Goal: Task Accomplishment & Management: Manage account settings

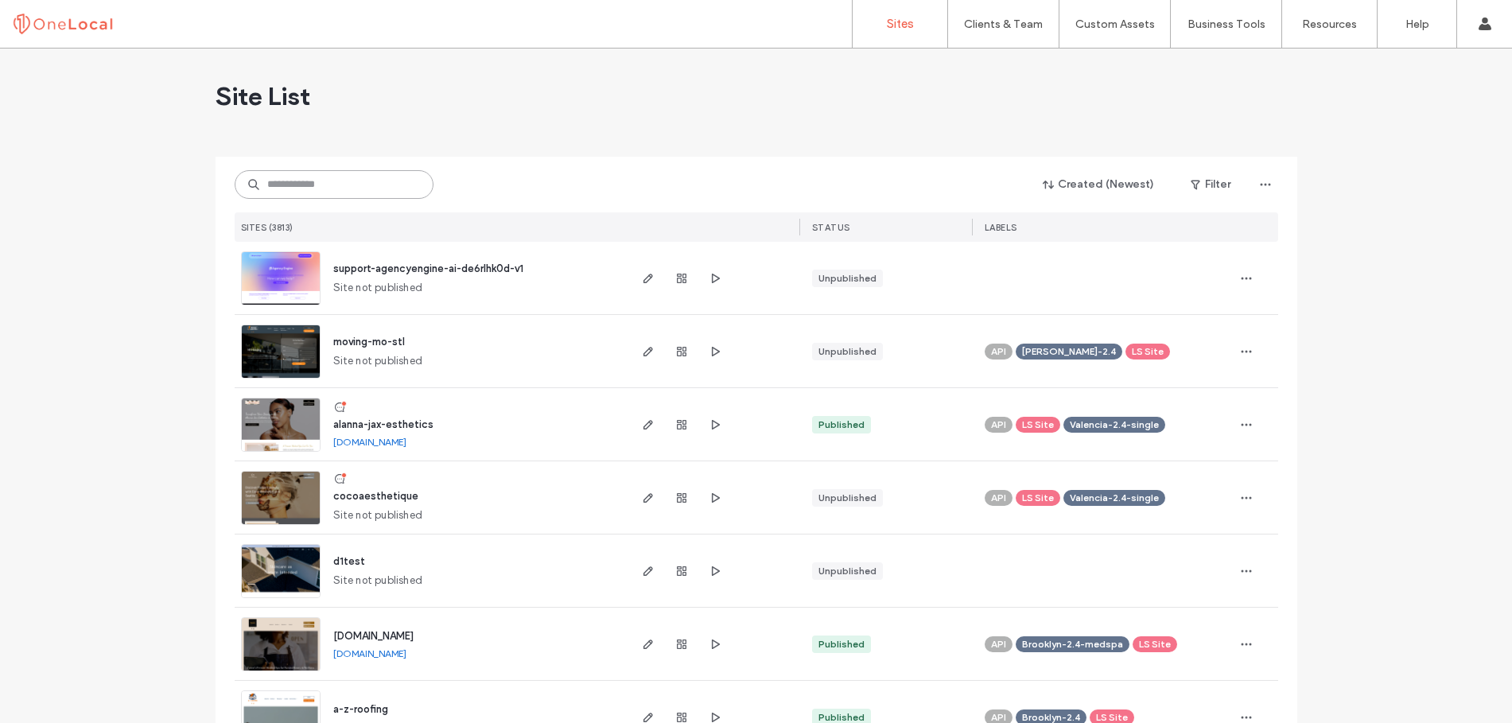
click at [297, 184] on input at bounding box center [334, 184] width 199 height 29
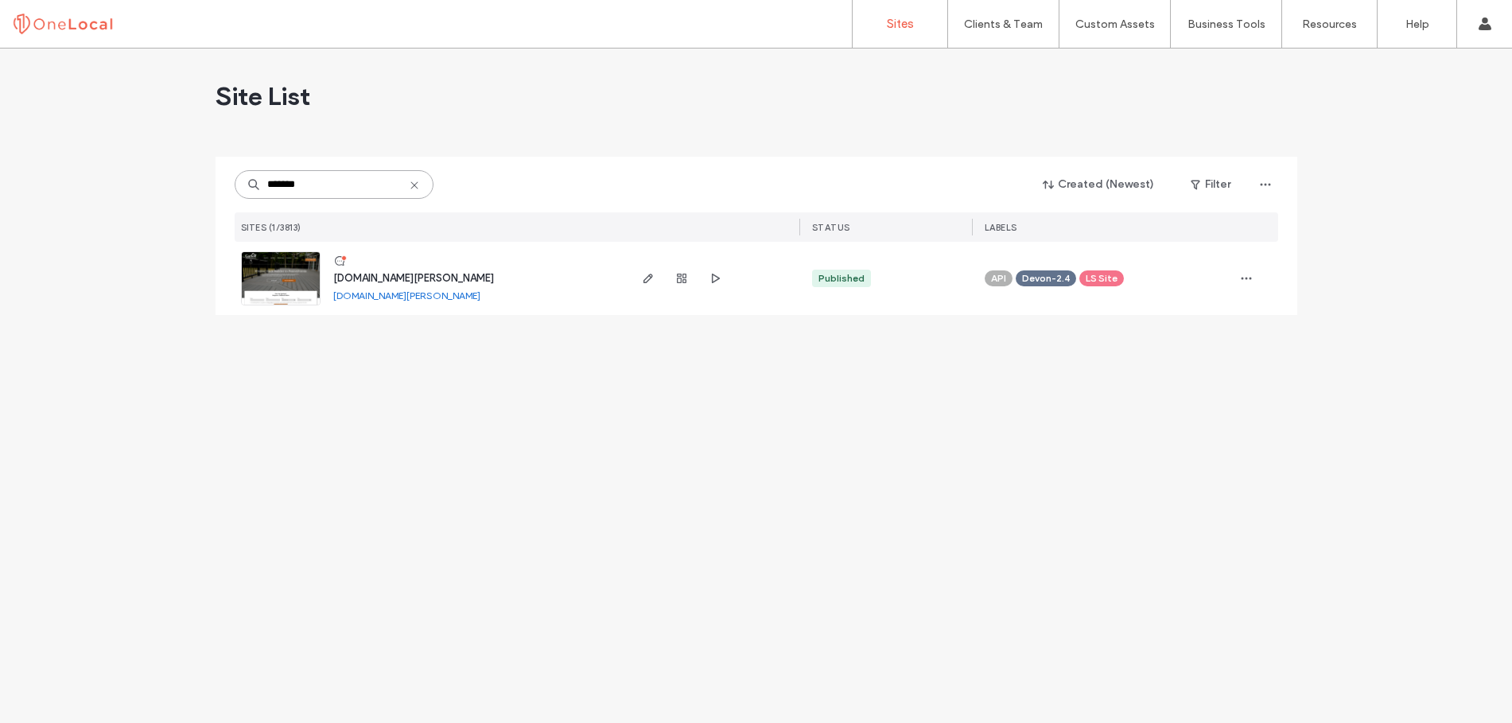
type input "*******"
click at [392, 280] on span "www.garloff-carpentry.llc" at bounding box center [413, 278] width 161 height 12
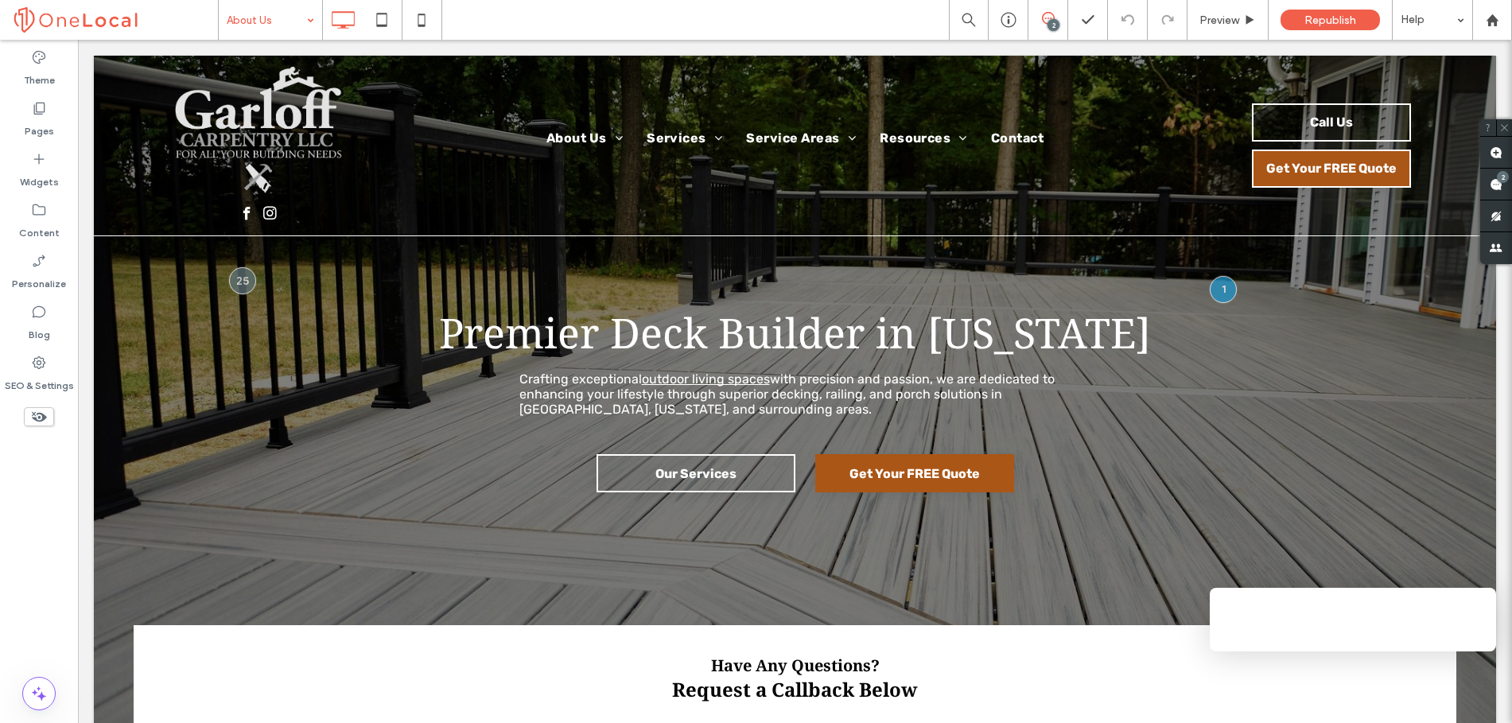
click at [312, 26] on div at bounding box center [756, 361] width 1512 height 723
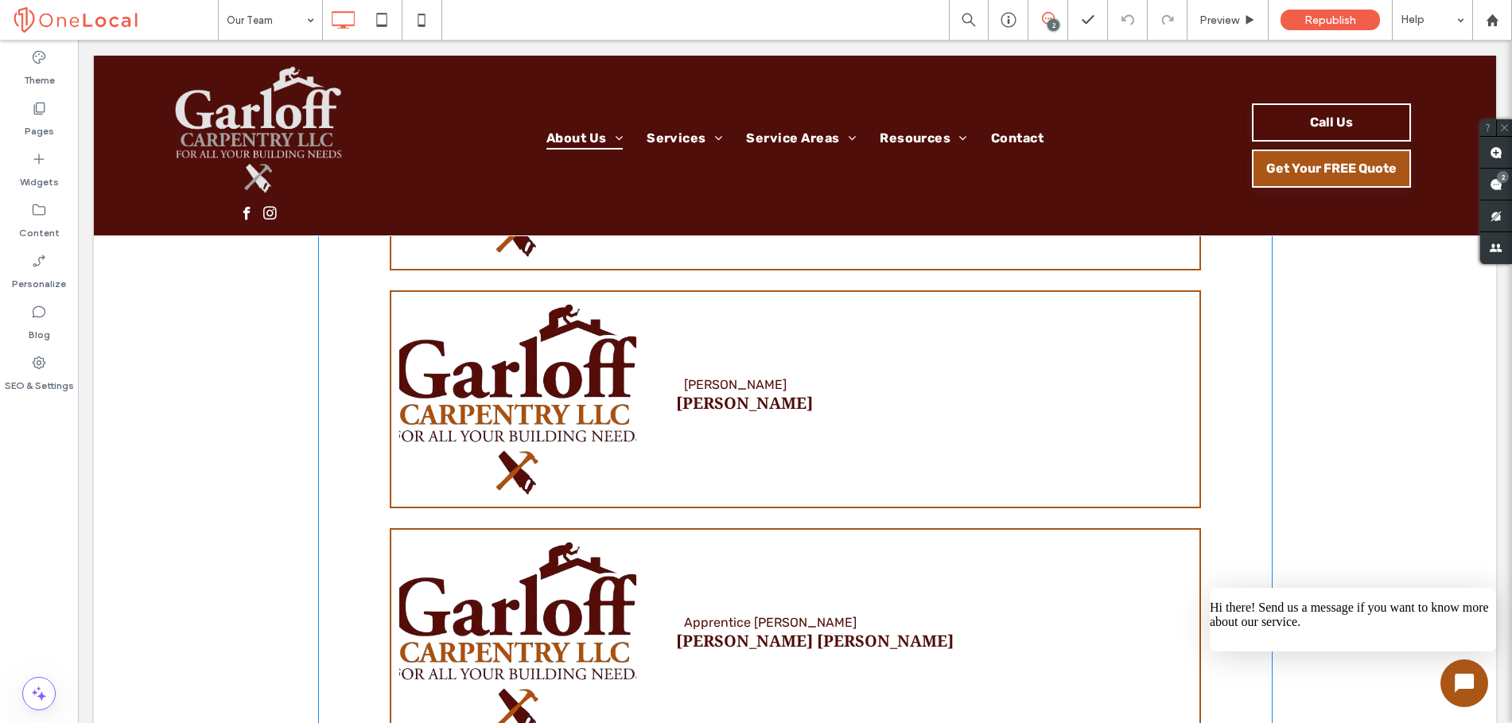
scroll to position [2015, 0]
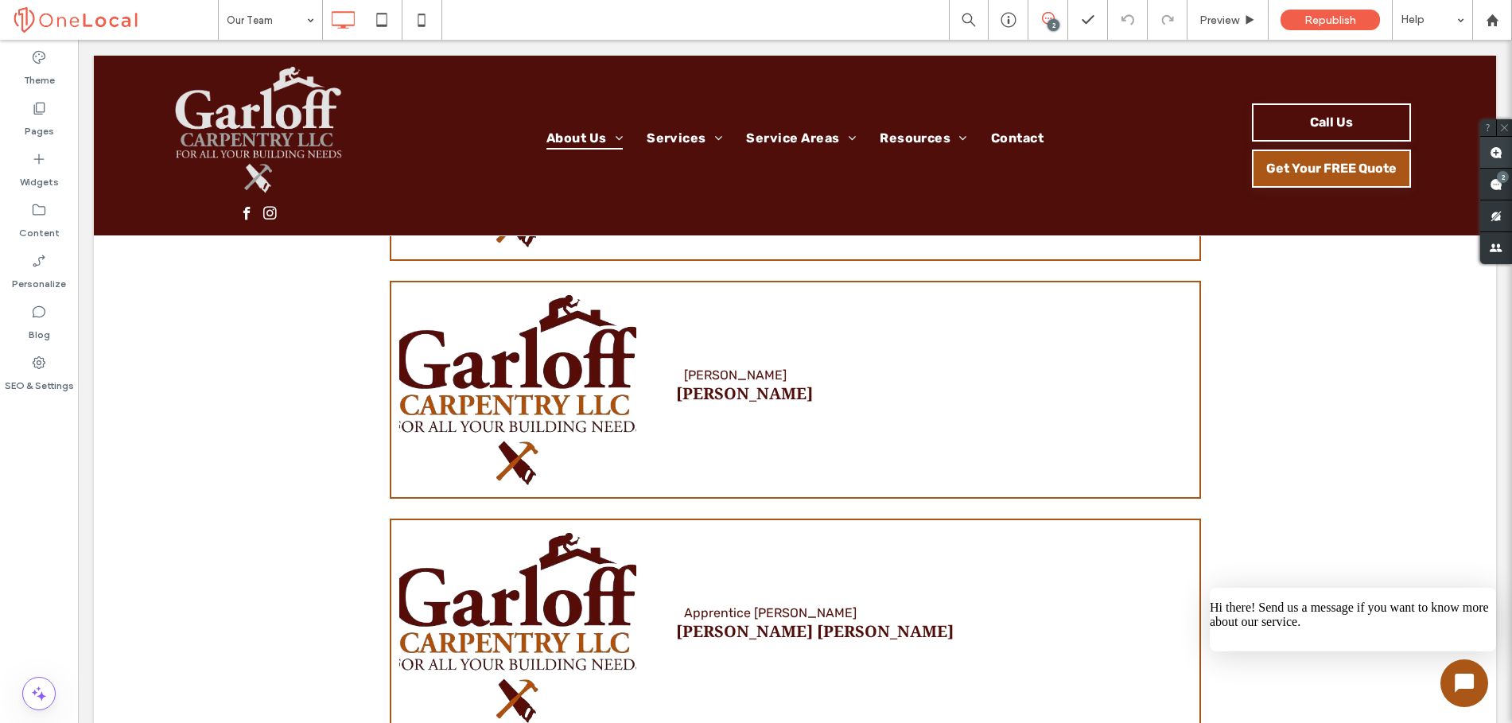
click at [1493, 150] on use at bounding box center [1495, 152] width 13 height 13
click at [901, 367] on div "Carpenter Mike Potoczek" at bounding box center [933, 389] width 515 height 45
click at [1008, 300] on div at bounding box center [1019, 302] width 22 height 19
click at [1023, 307] on icon "button" at bounding box center [1020, 303] width 13 height 13
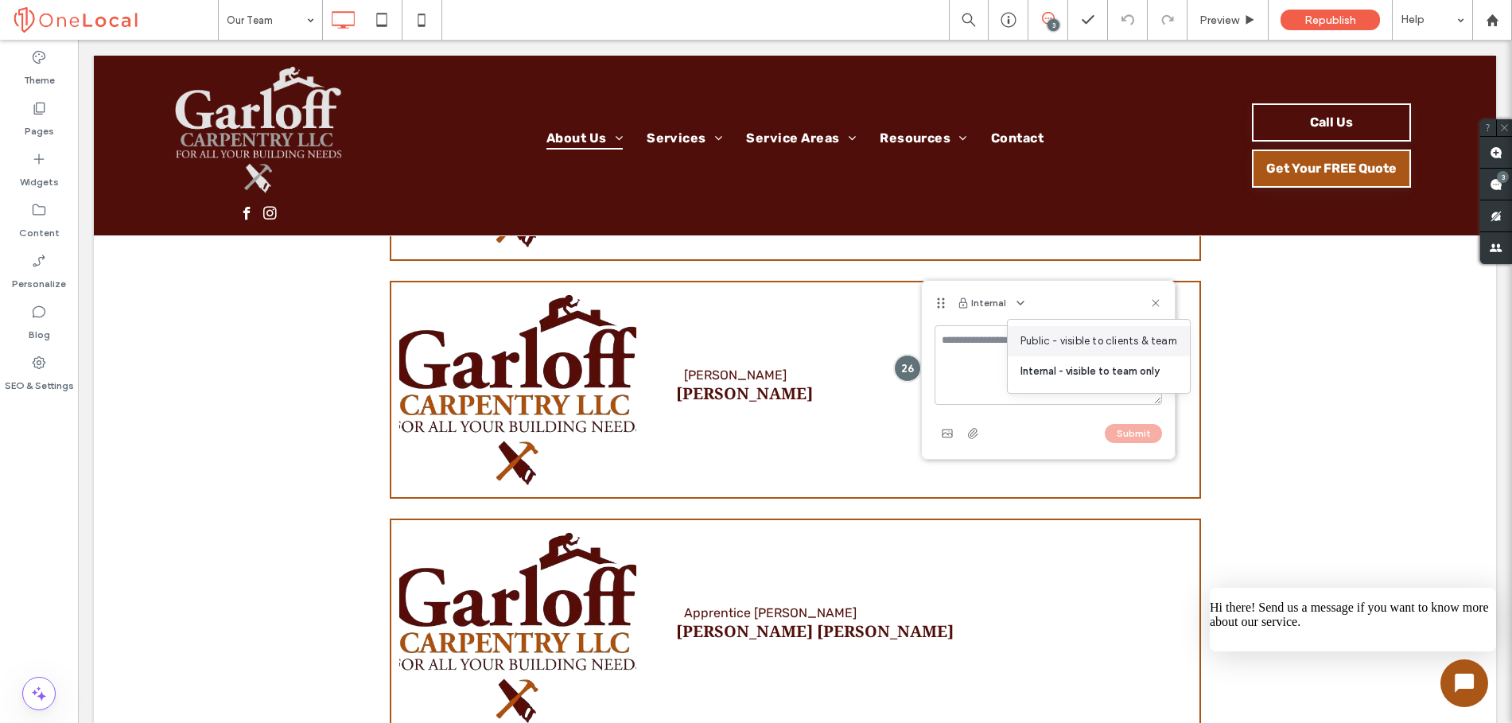
click at [1030, 333] on span "Public - visible to clients & team" at bounding box center [1098, 341] width 157 height 16
click at [1009, 340] on textarea at bounding box center [1047, 365] width 227 height 80
type textarea "*"
click at [1082, 338] on textarea "**********" at bounding box center [1047, 365] width 227 height 80
click at [1055, 383] on textarea "**********" at bounding box center [1047, 365] width 227 height 80
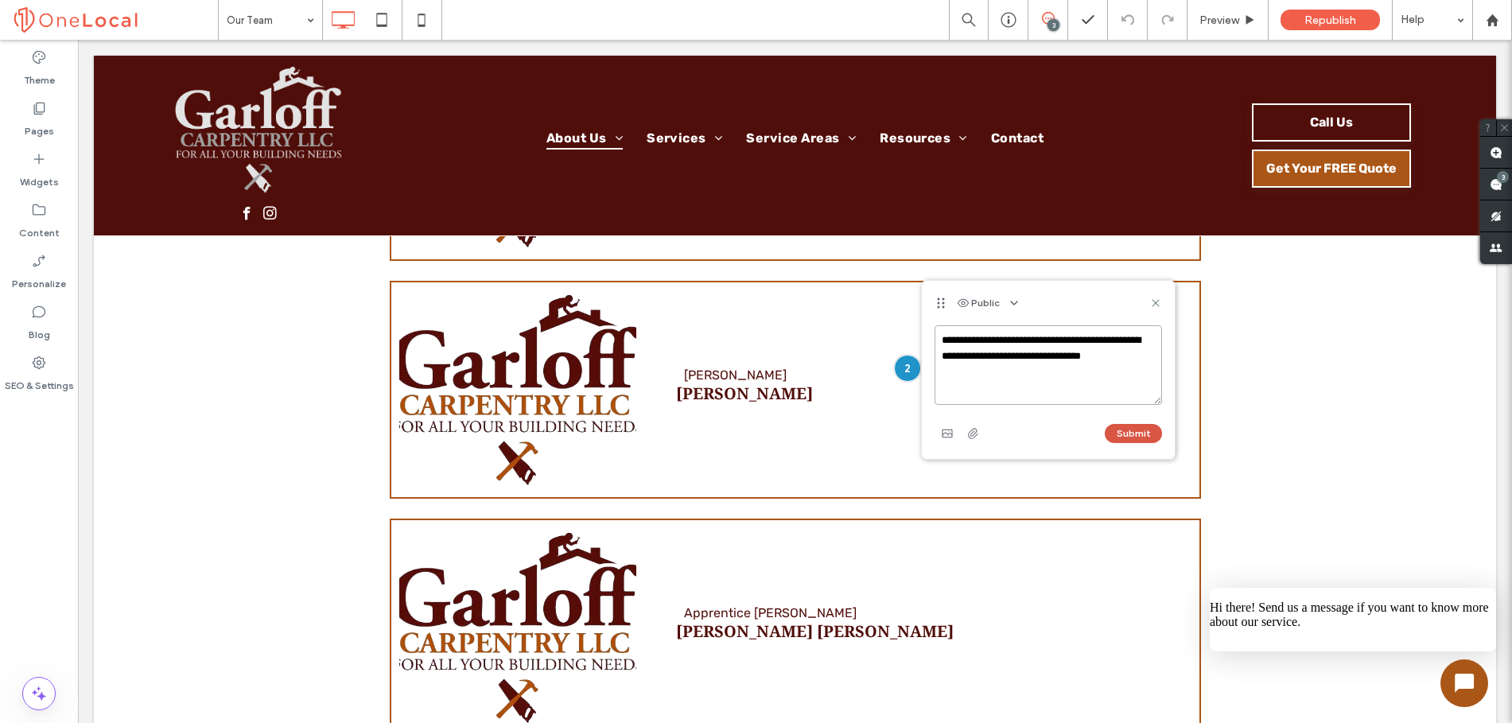
type textarea "**********"
click at [1132, 432] on button "Submit" at bounding box center [1133, 433] width 57 height 19
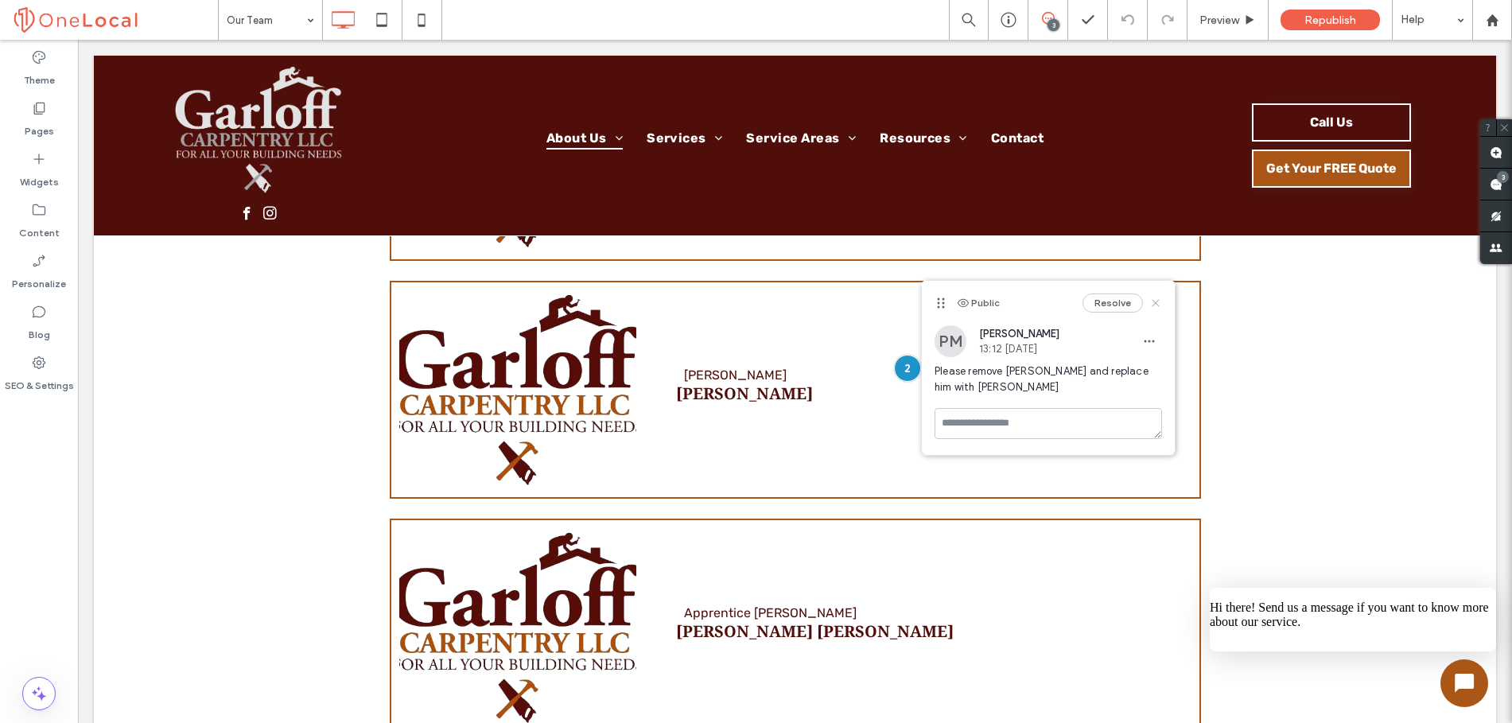
click at [1155, 302] on use at bounding box center [1155, 302] width 7 height 7
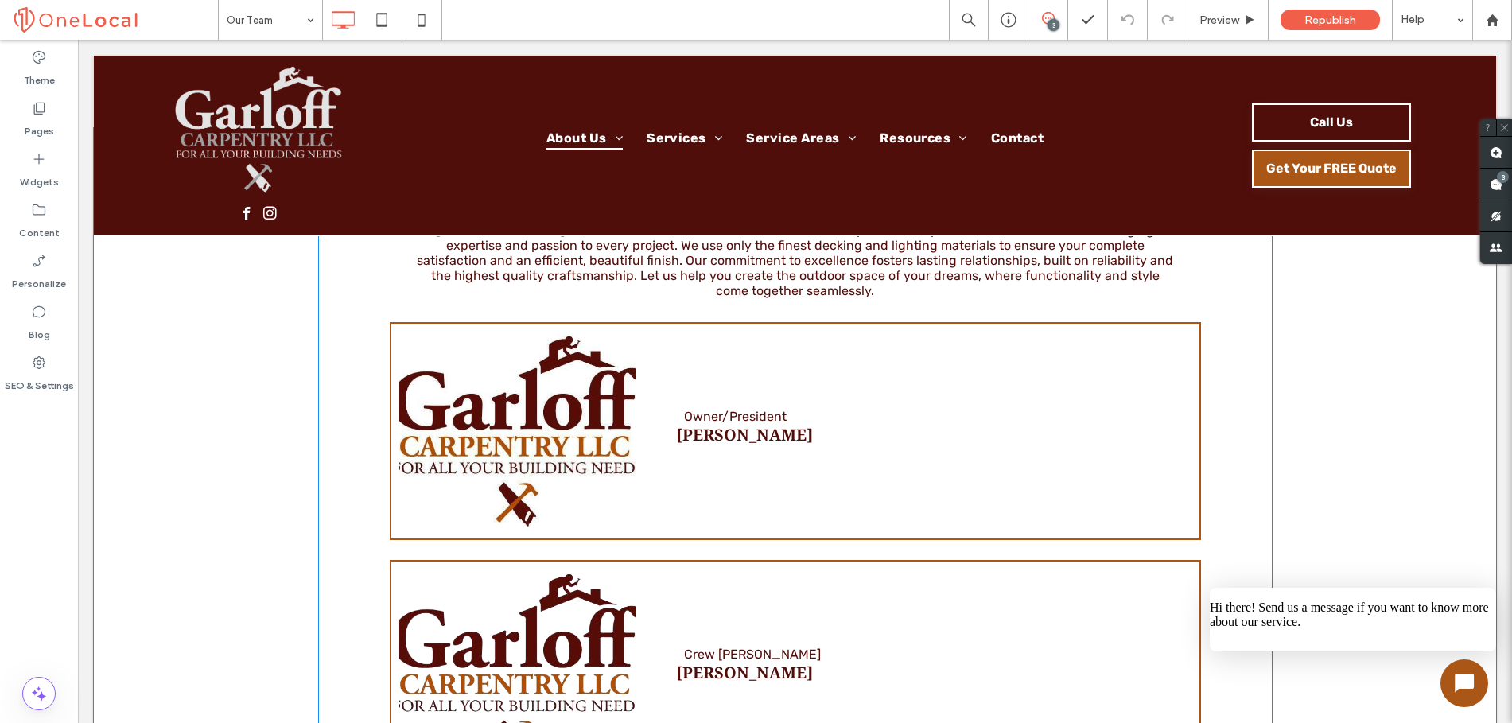
scroll to position [793, 0]
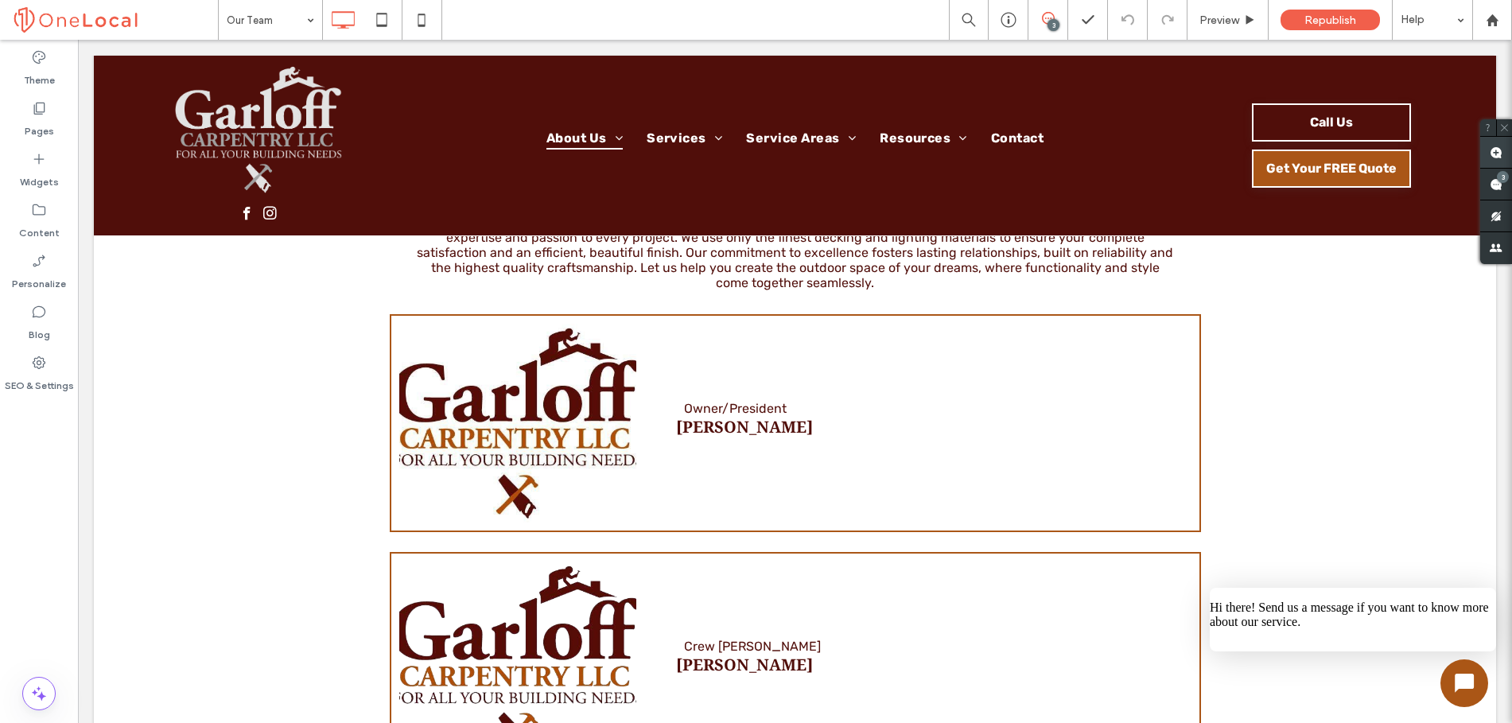
click at [1498, 153] on use at bounding box center [1495, 152] width 13 height 13
click at [907, 383] on div "Owner/President Todd Garloff" at bounding box center [795, 423] width 811 height 218
click at [1005, 328] on button "Internal" at bounding box center [986, 329] width 49 height 19
click at [1020, 330] on icon "button" at bounding box center [1026, 330] width 13 height 13
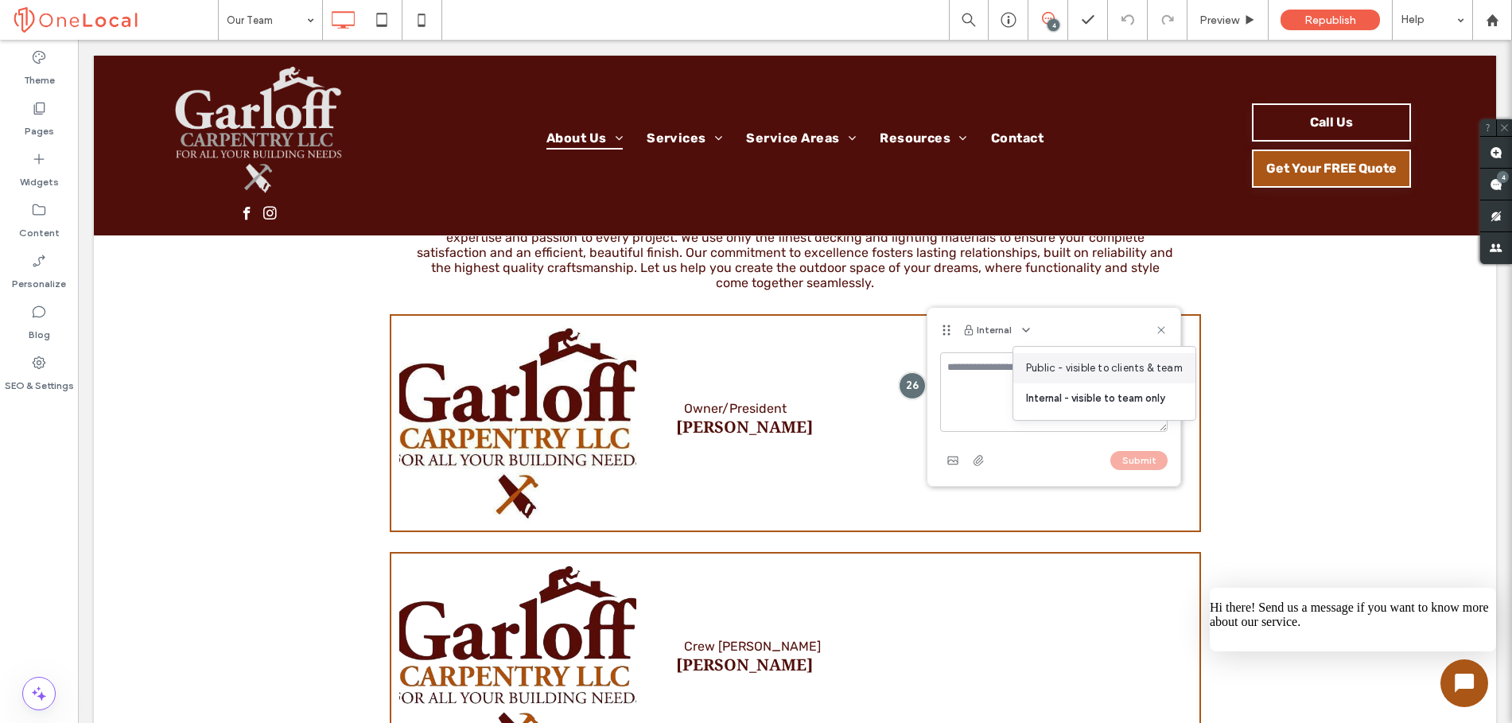
click at [1043, 357] on div "Public - visible to clients & team" at bounding box center [1104, 368] width 182 height 30
click at [1161, 329] on use at bounding box center [1160, 329] width 7 height 7
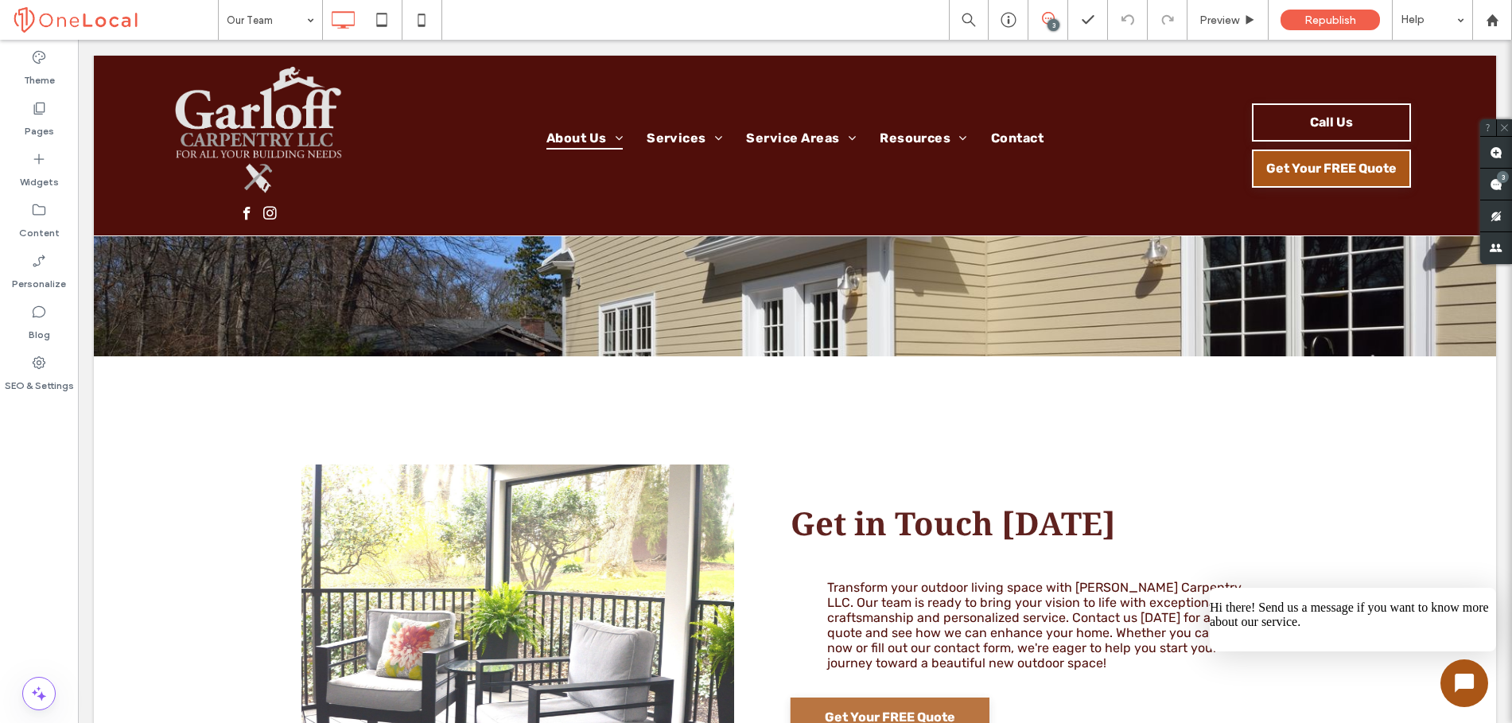
scroll to position [2889, 0]
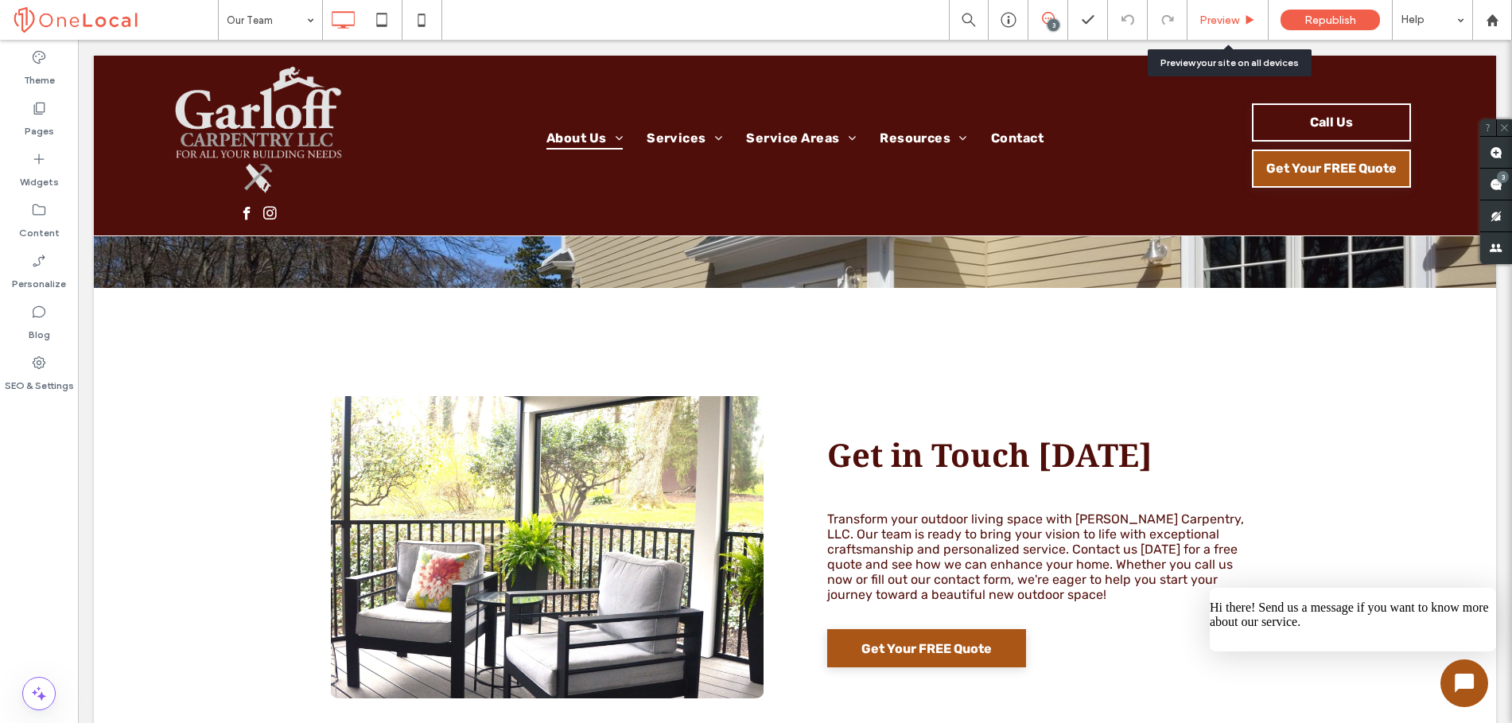
click at [1230, 23] on span "Preview" at bounding box center [1219, 21] width 40 height 14
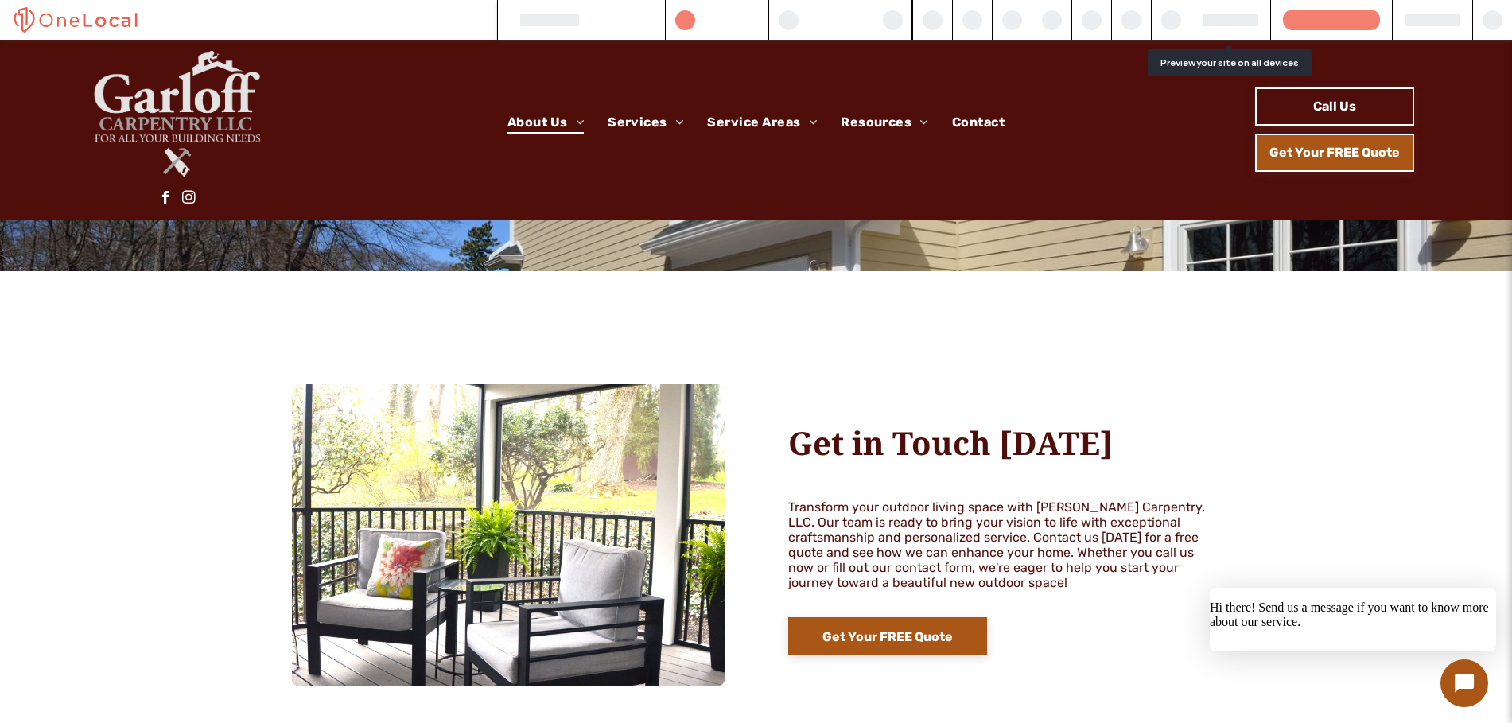
scroll to position [2892, 0]
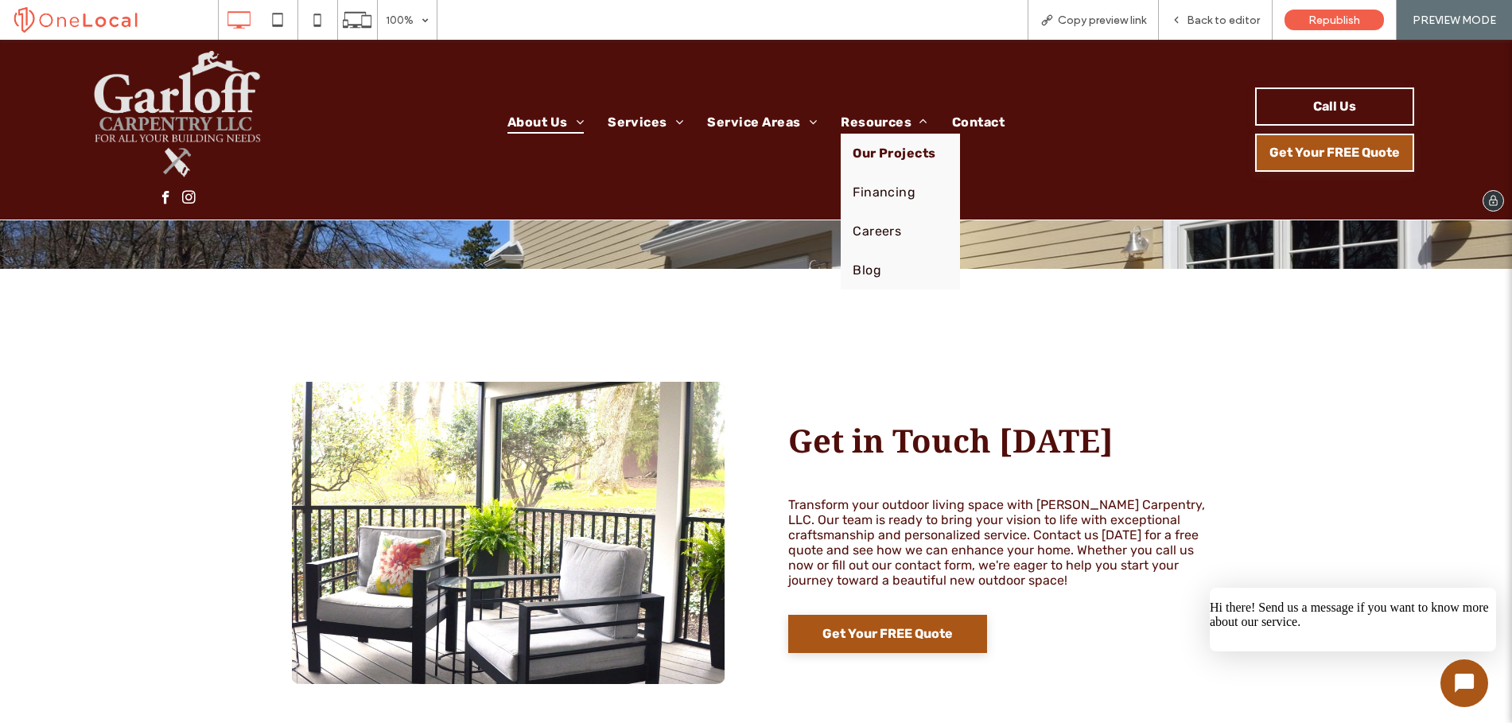
click at [884, 163] on link "Our Projects" at bounding box center [900, 153] width 119 height 39
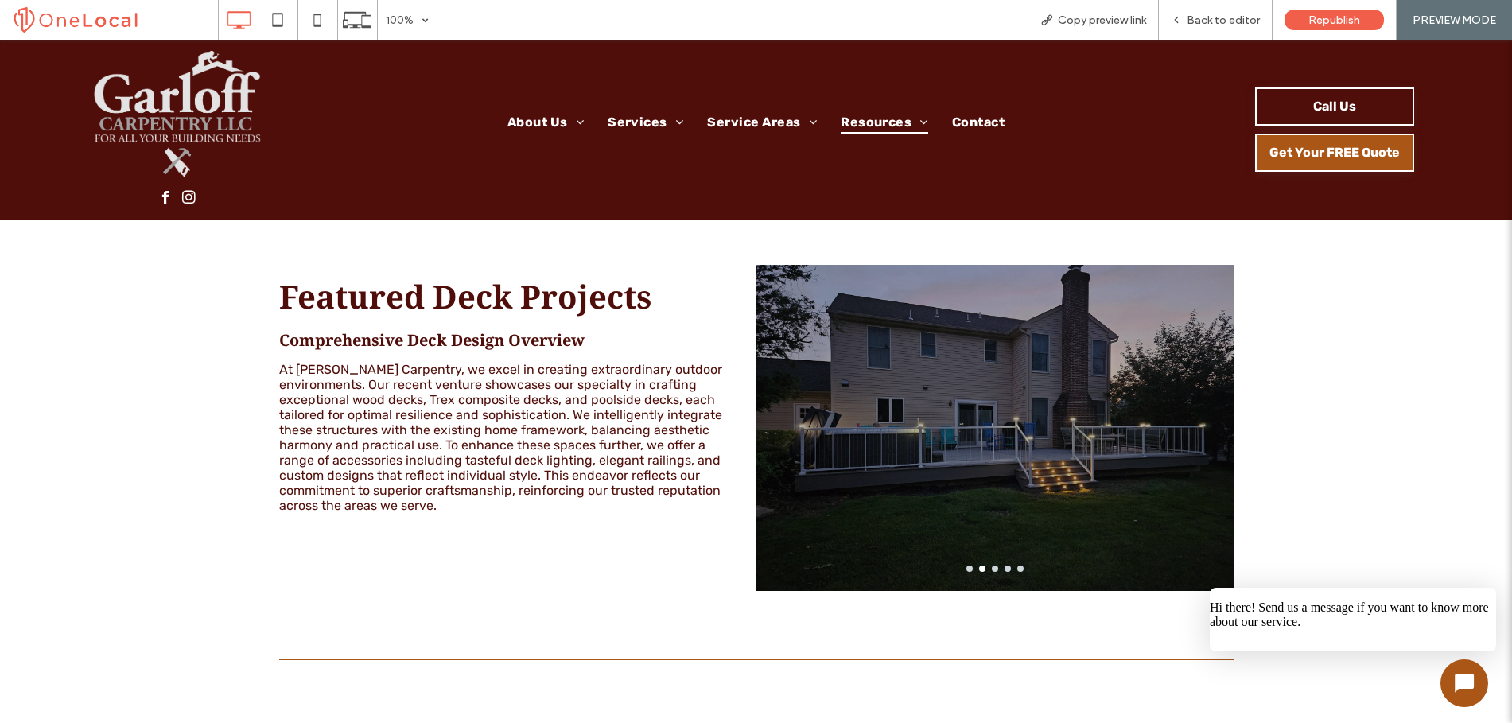
scroll to position [698, 0]
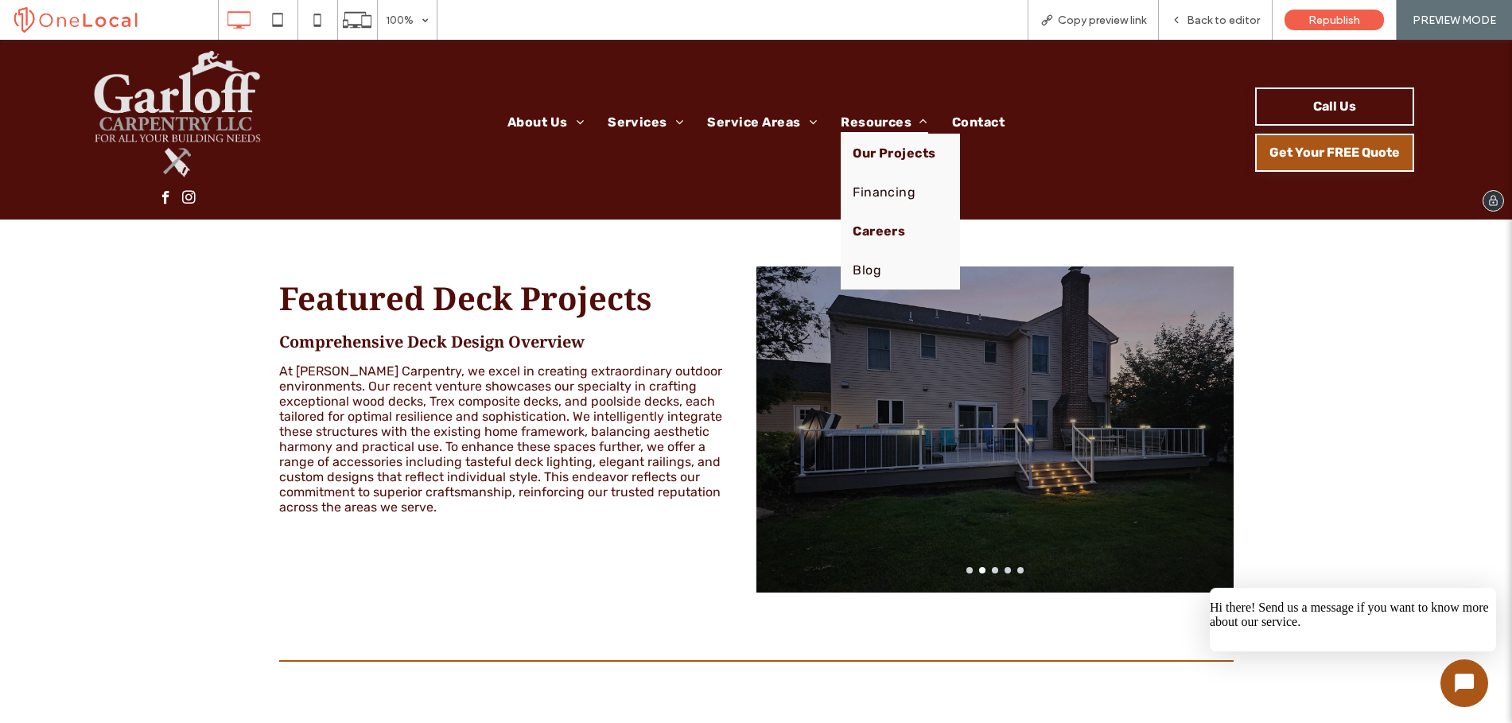
click at [873, 229] on span "Careers" at bounding box center [879, 230] width 52 height 15
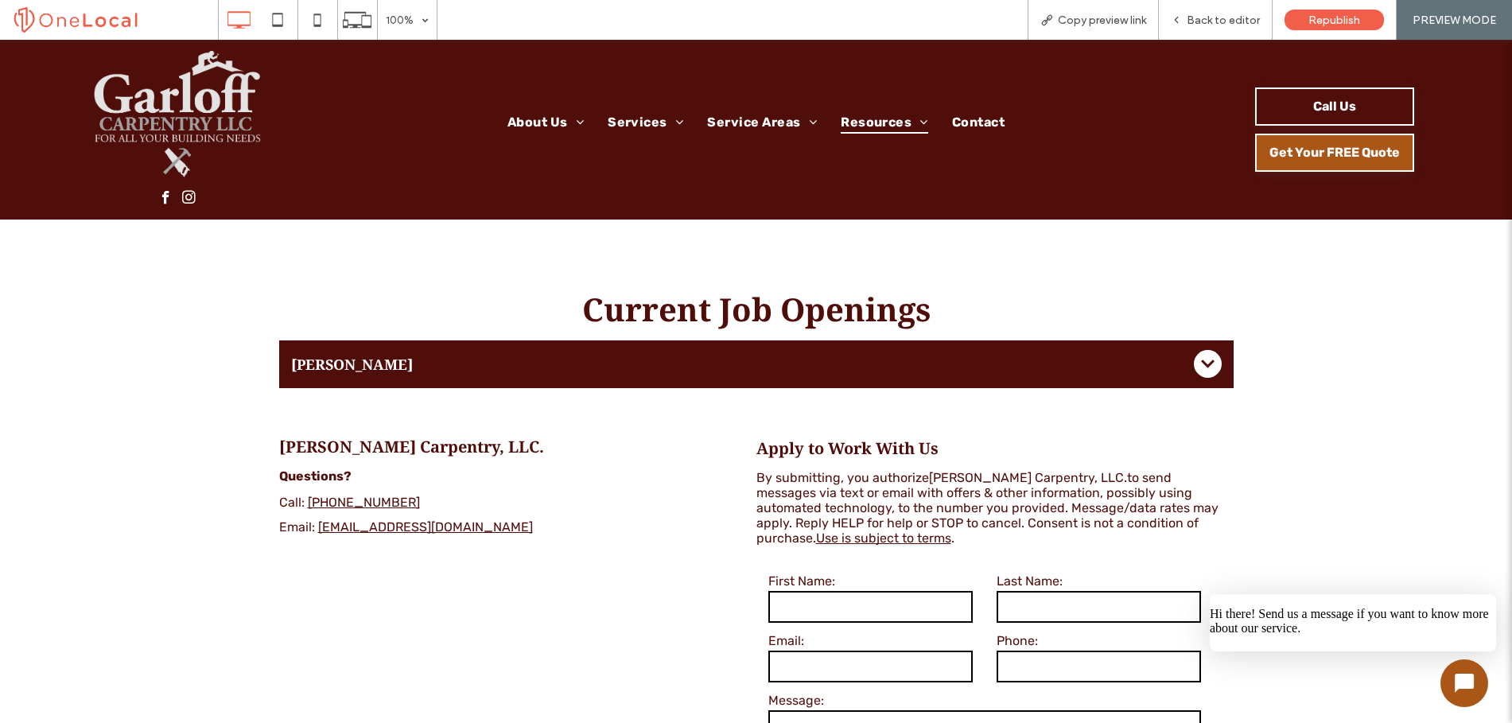
scroll to position [1103, 0]
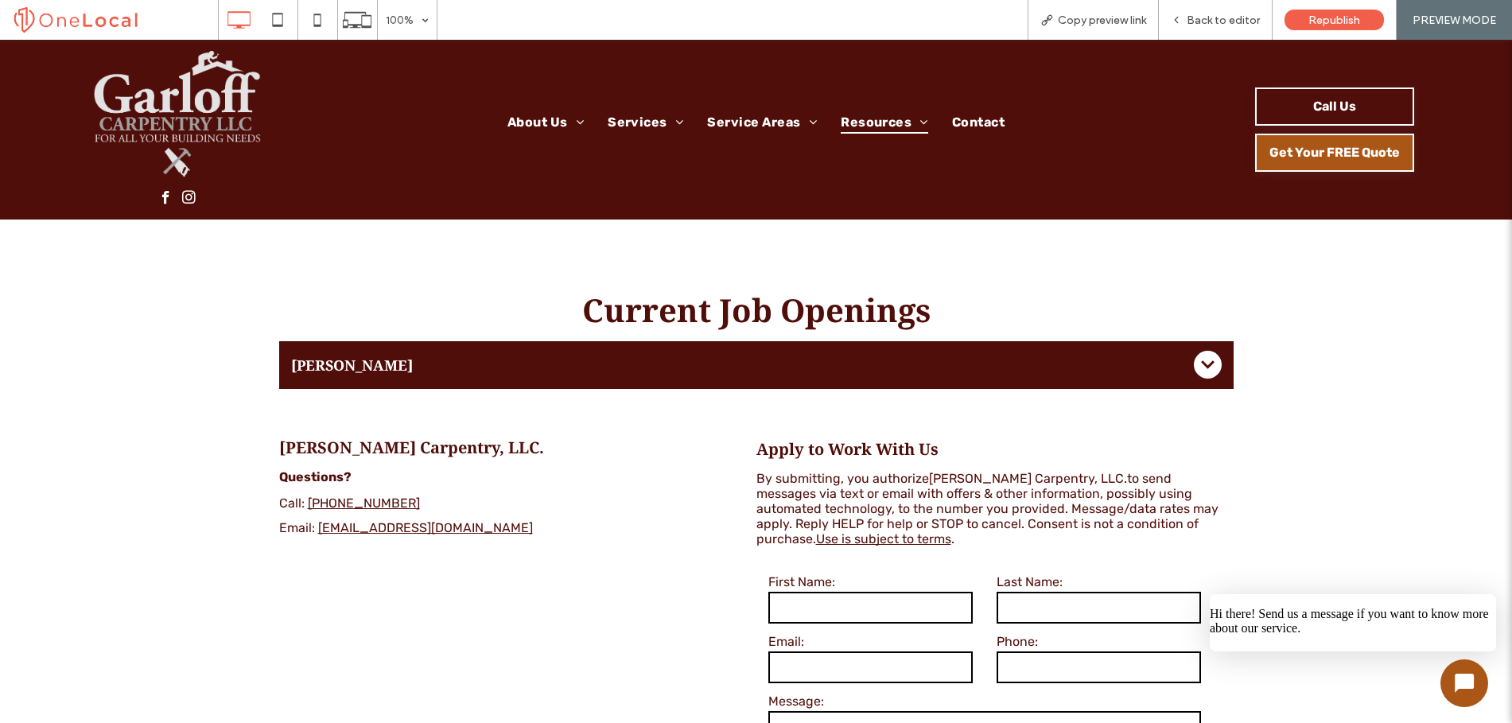
click at [1199, 357] on icon at bounding box center [1208, 365] width 28 height 28
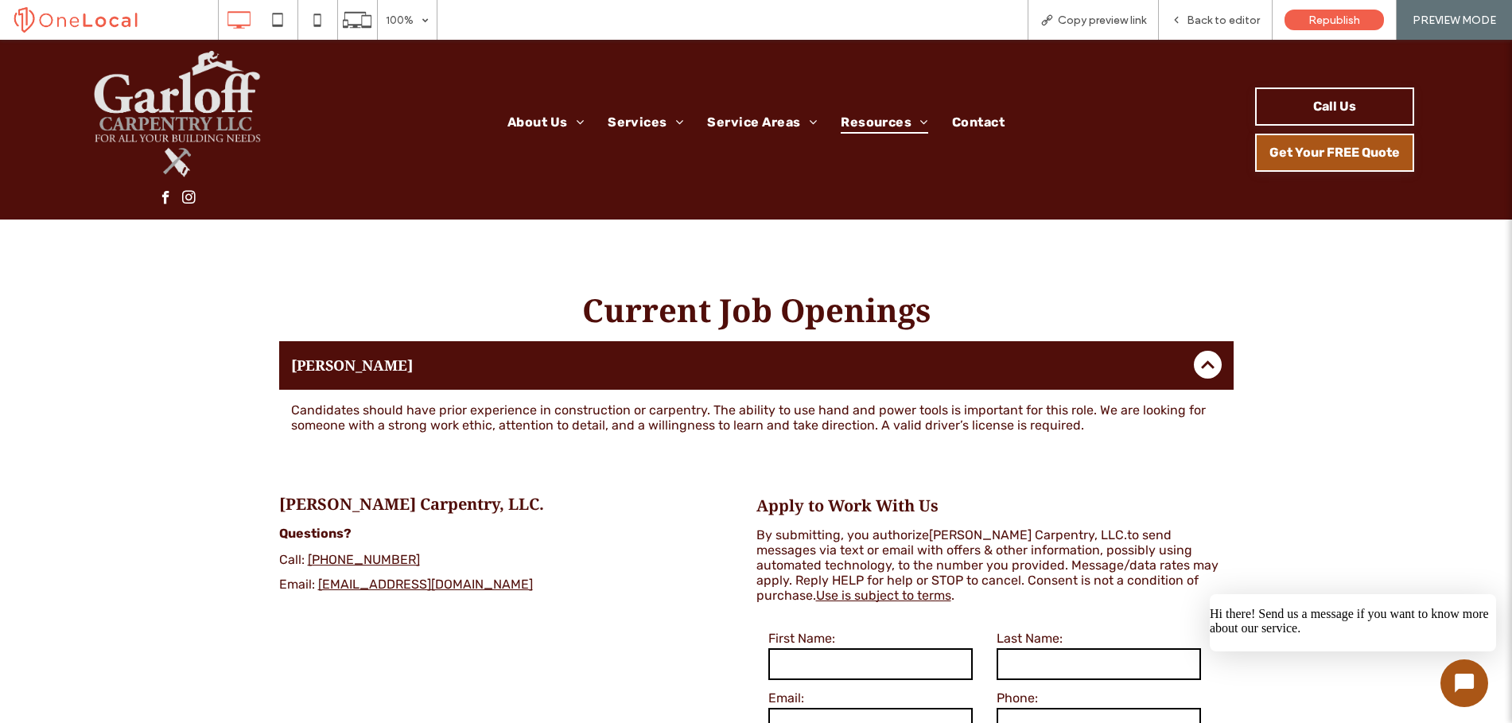
click at [1199, 357] on icon at bounding box center [1208, 365] width 28 height 28
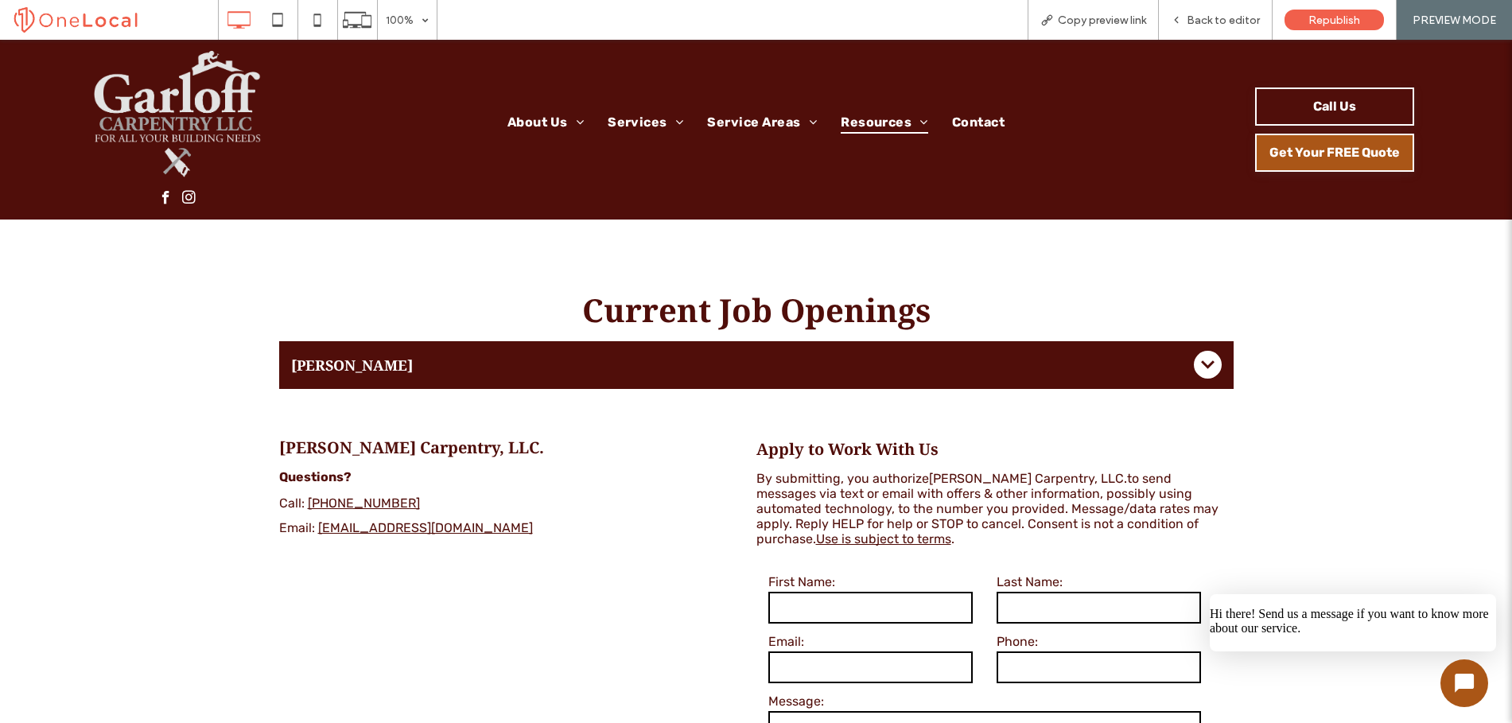
click at [1199, 357] on icon at bounding box center [1208, 365] width 28 height 28
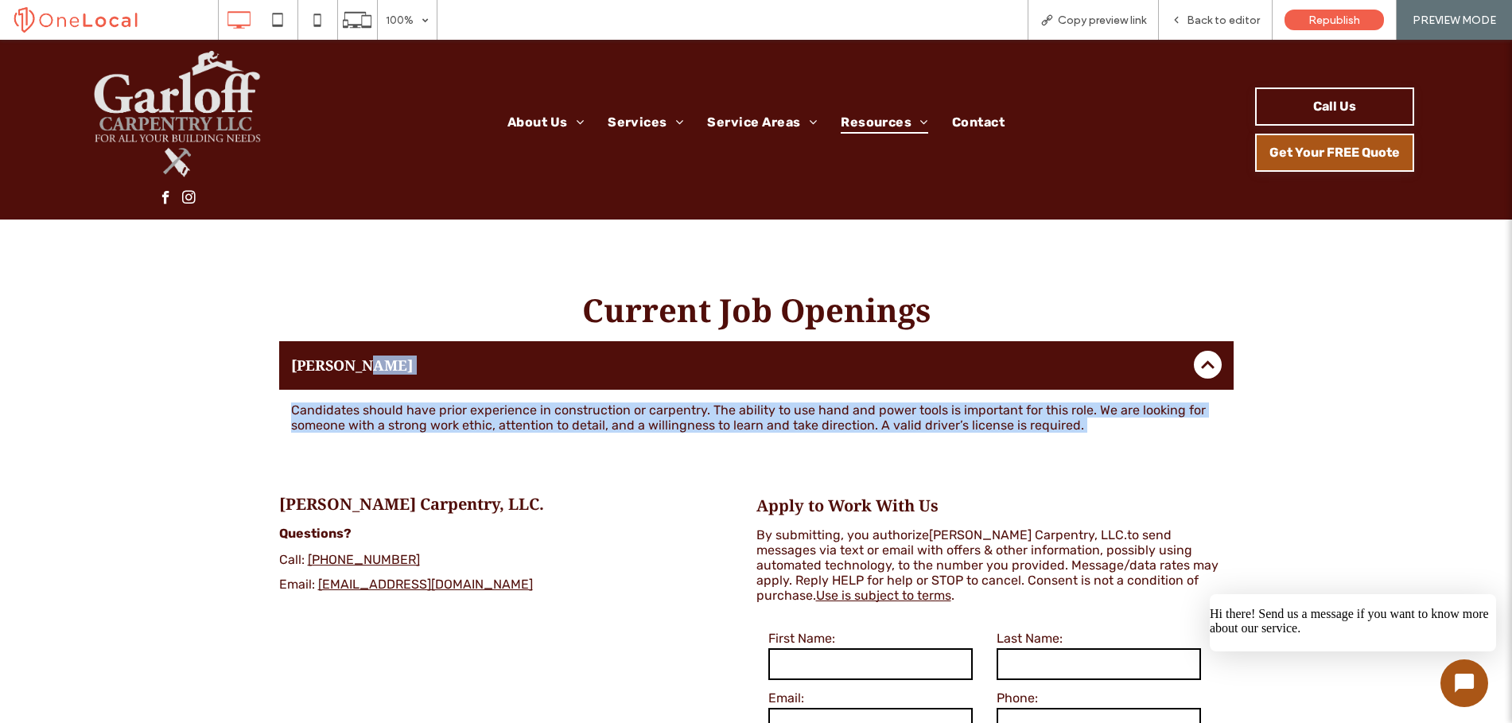
click at [1203, 354] on icon at bounding box center [1208, 365] width 28 height 28
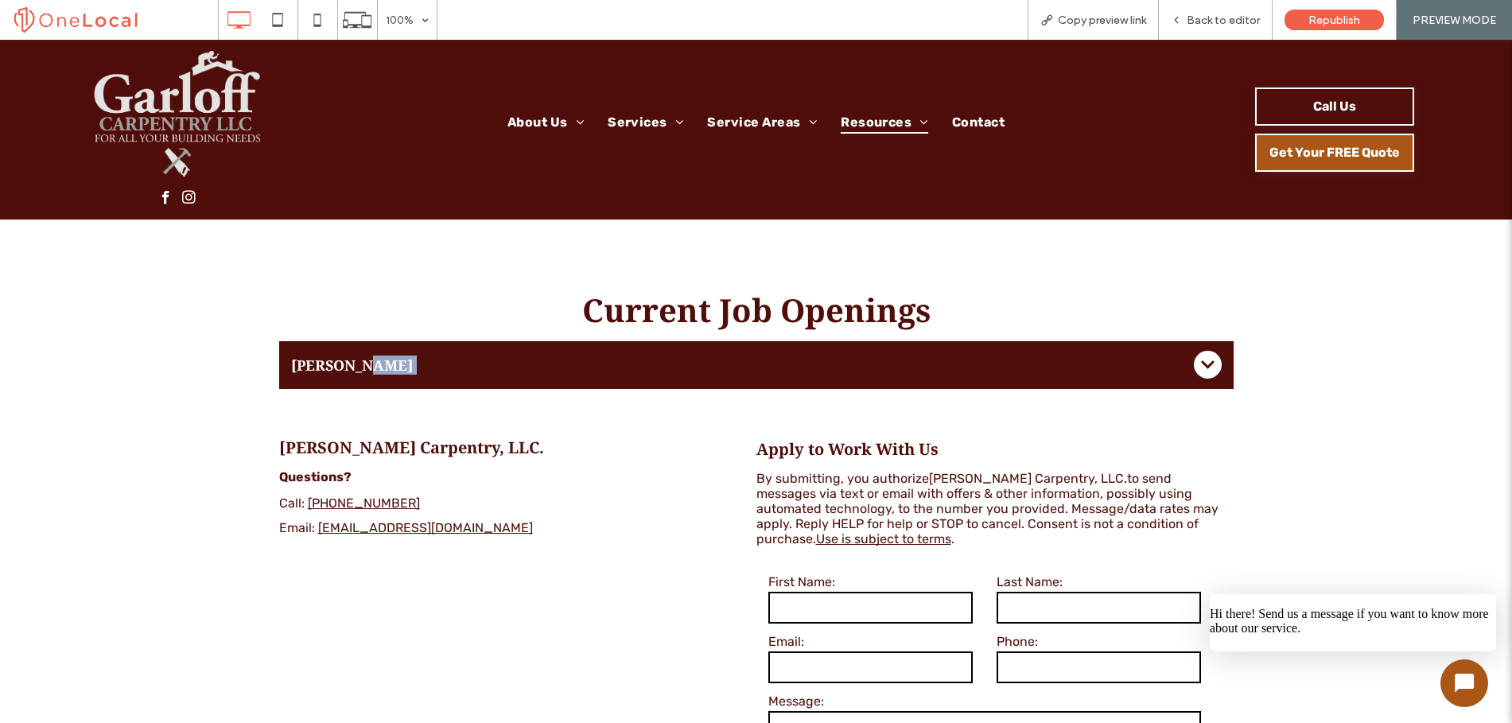
click at [1202, 355] on icon at bounding box center [1208, 365] width 28 height 28
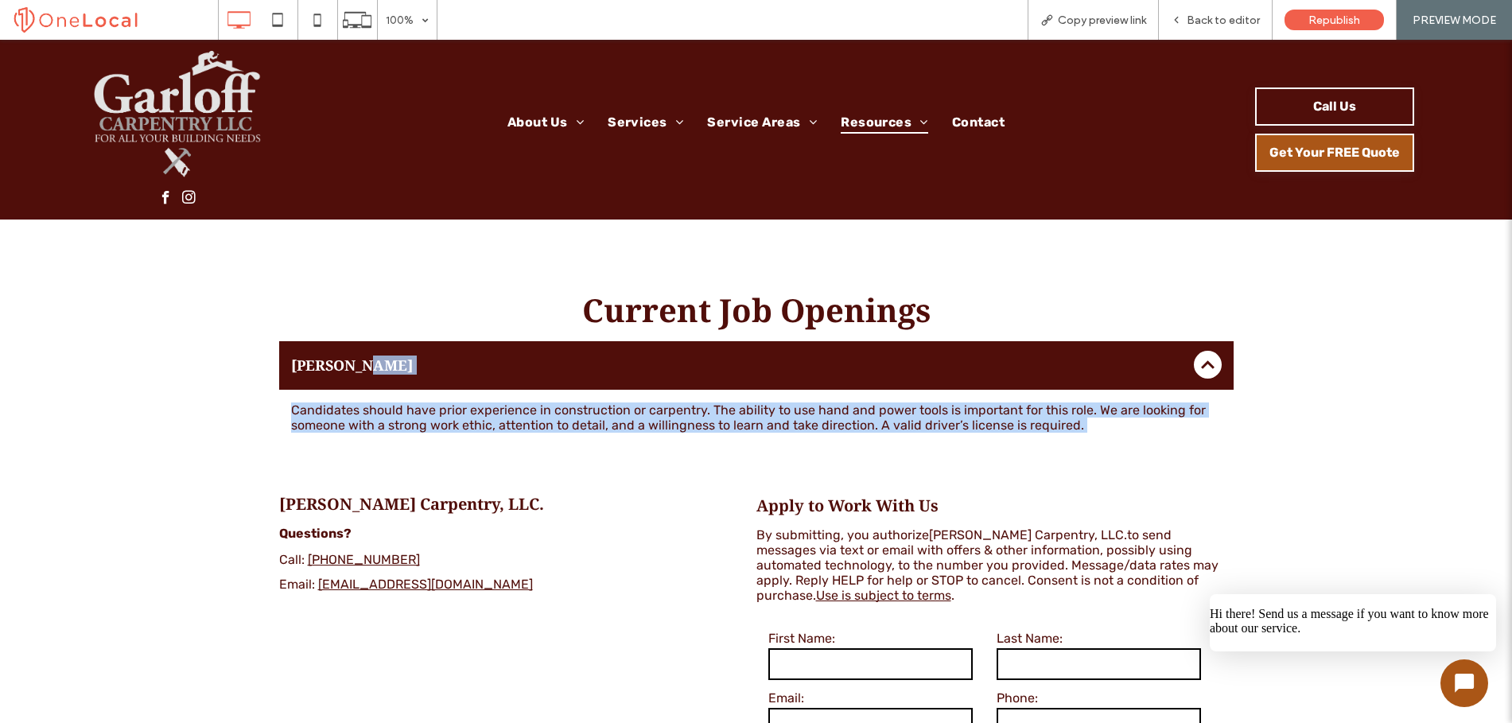
click at [1209, 403] on p "Candidates should have prior experience in construction or carpentry. The abili…" at bounding box center [756, 417] width 930 height 30
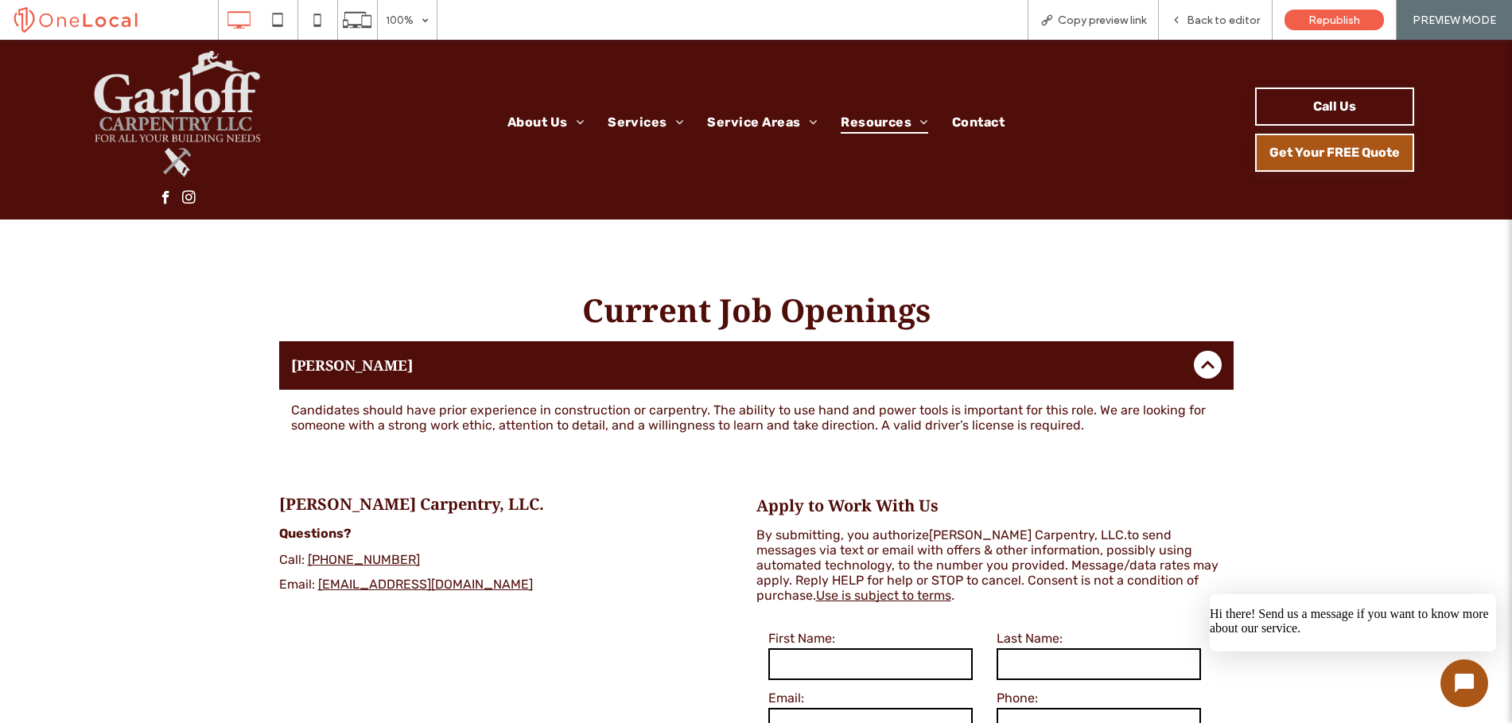
click at [1205, 355] on icon at bounding box center [1208, 365] width 28 height 28
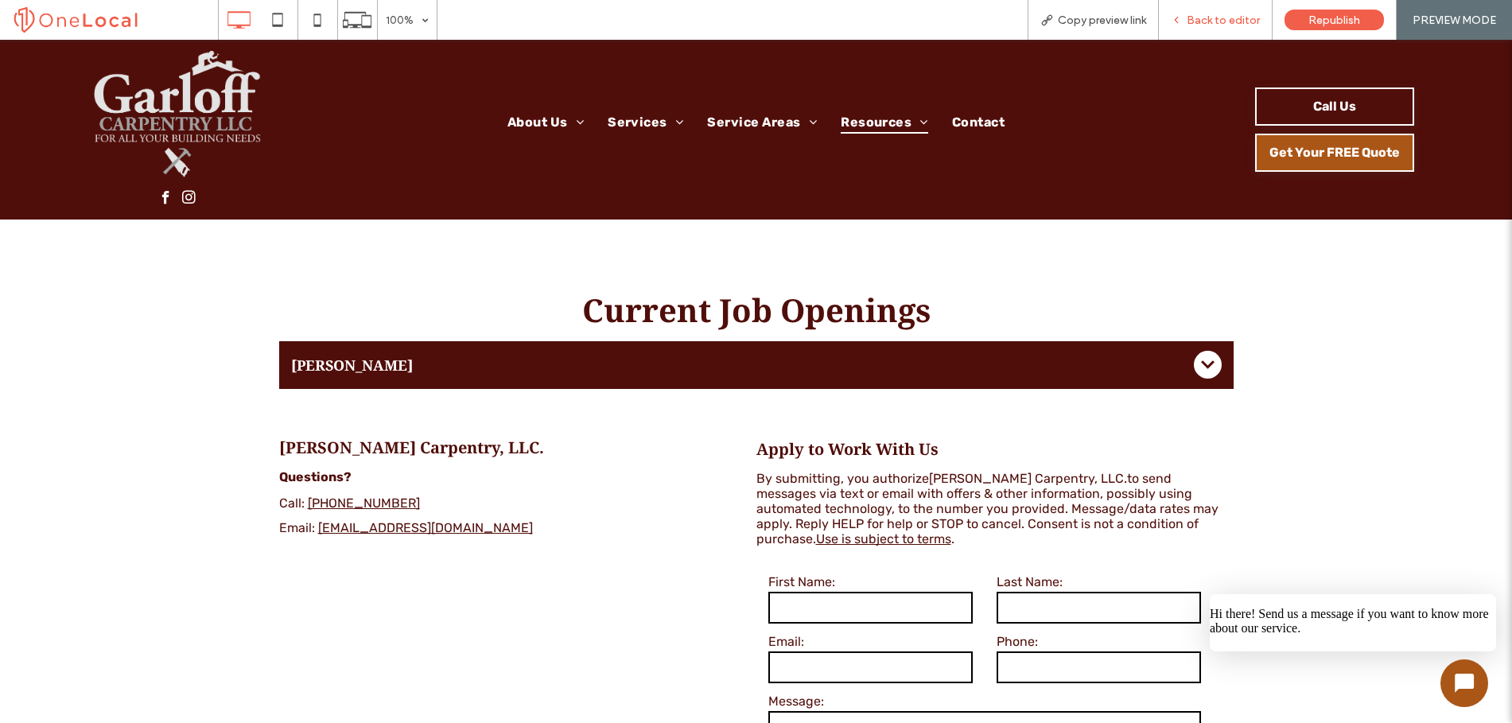
click at [1202, 17] on span "Back to editor" at bounding box center [1223, 21] width 73 height 14
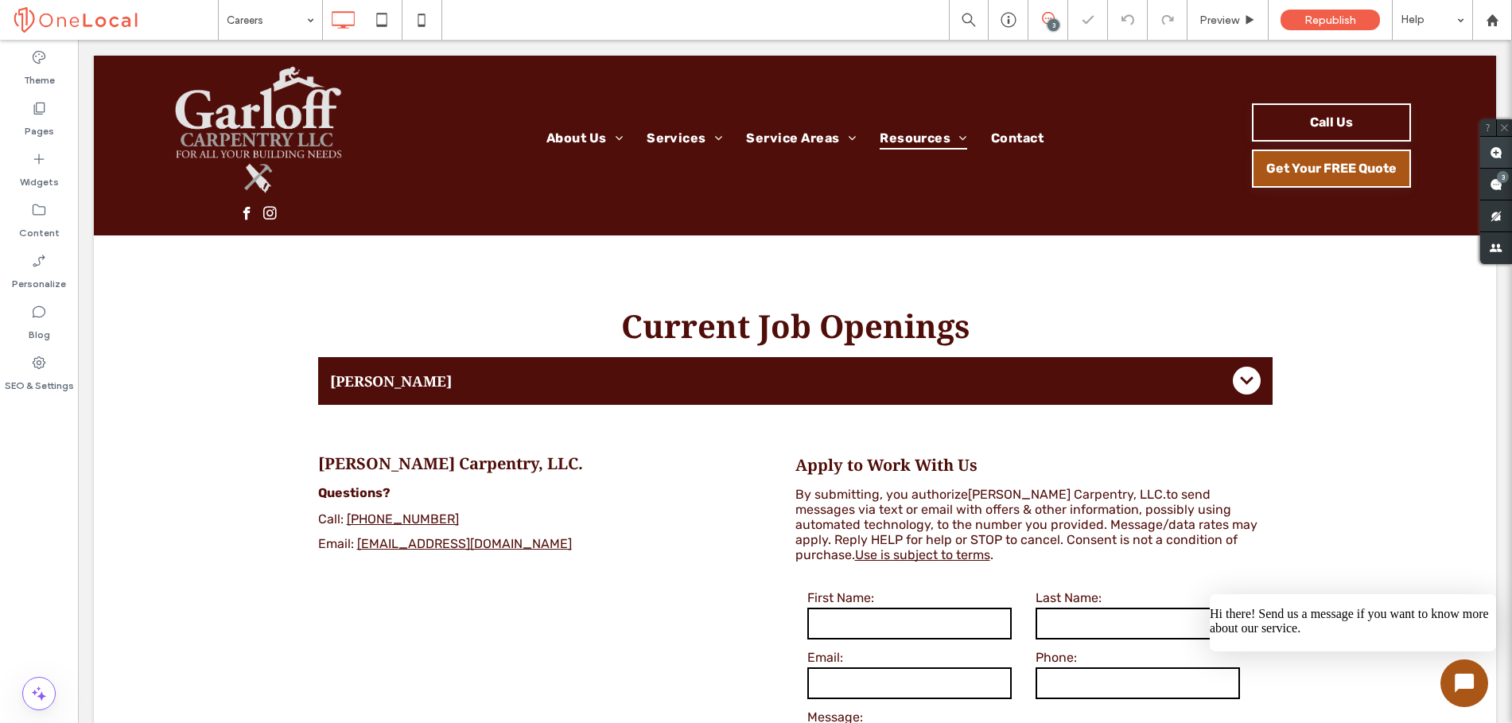
click at [1496, 152] on use at bounding box center [1495, 152] width 13 height 13
click at [1296, 356] on div "Current Job Openings Carpenter Candidates should have prior experience in const…" at bounding box center [795, 349] width 1402 height 150
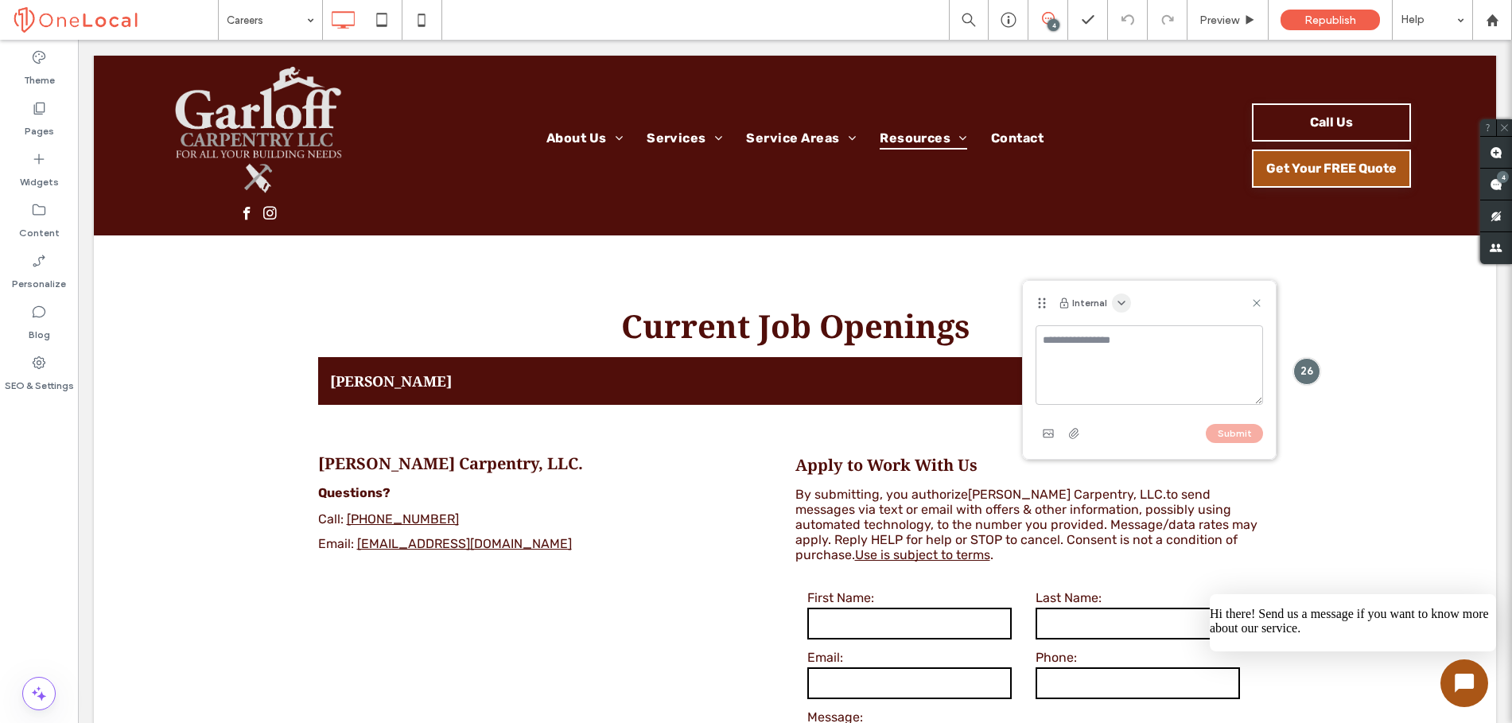
click at [1123, 302] on icon "button" at bounding box center [1121, 303] width 13 height 13
click at [1142, 338] on span "Public - visible to clients & team" at bounding box center [1199, 341] width 157 height 16
click at [1121, 345] on textarea at bounding box center [1148, 365] width 227 height 80
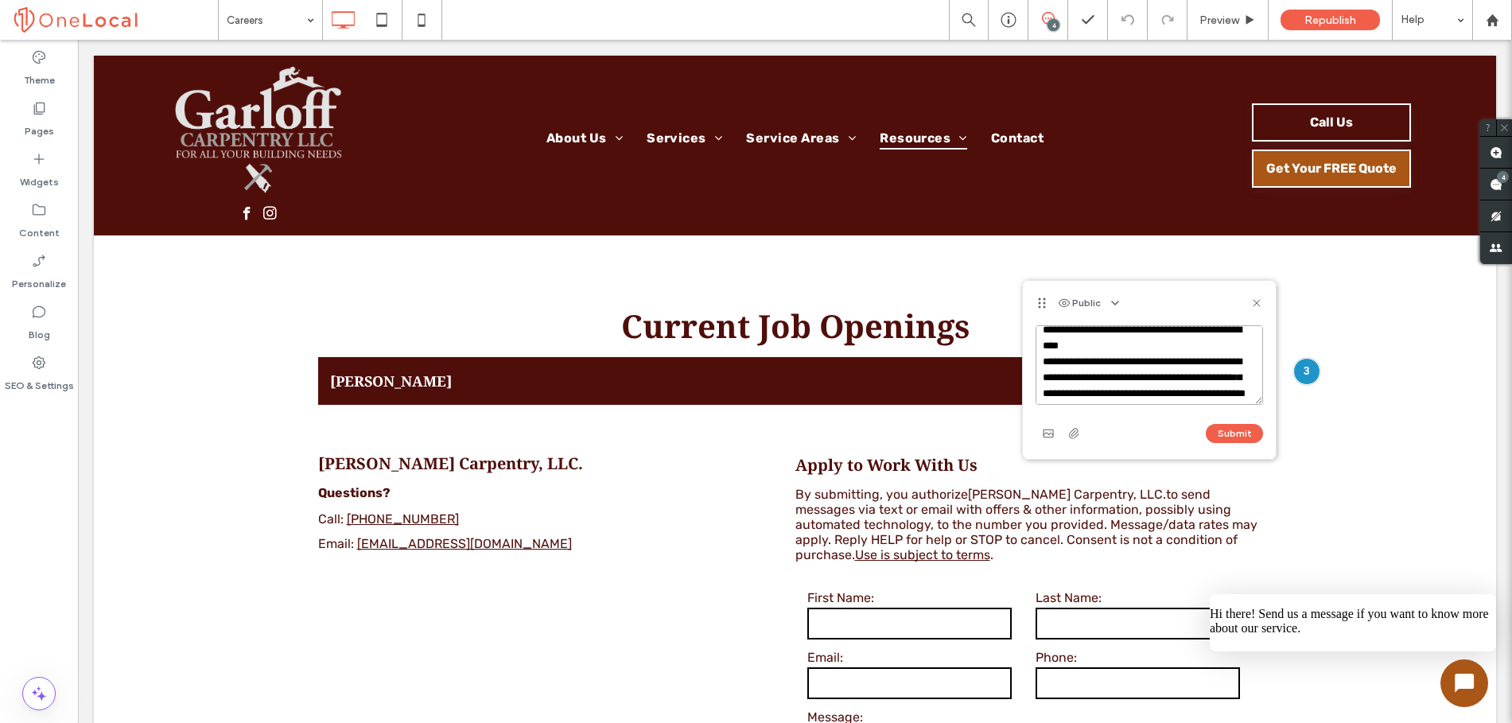
scroll to position [11, 0]
click at [1157, 359] on textarea "**********" at bounding box center [1148, 365] width 227 height 80
type textarea "**********"
click at [1235, 435] on button "Submit" at bounding box center [1234, 433] width 57 height 19
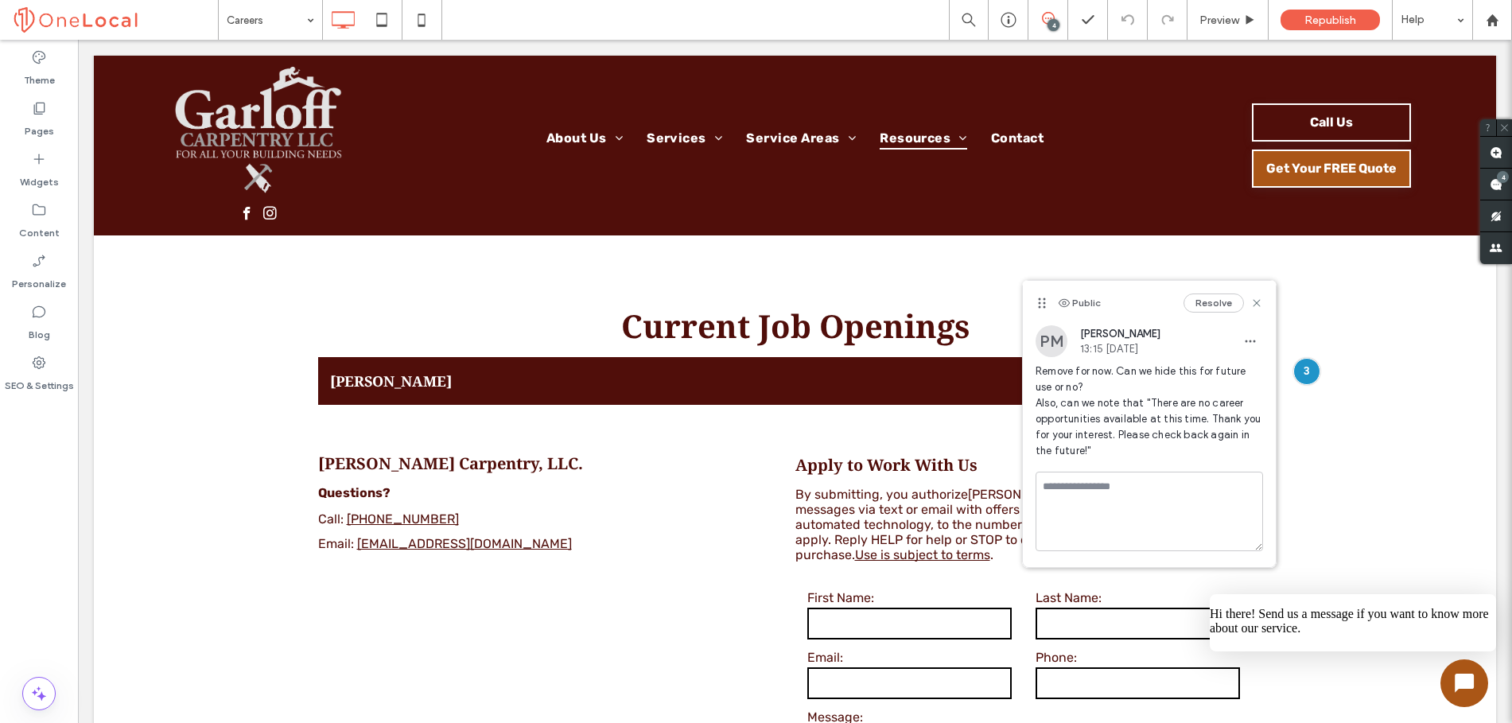
scroll to position [0, 0]
click at [1256, 302] on use at bounding box center [1256, 302] width 7 height 7
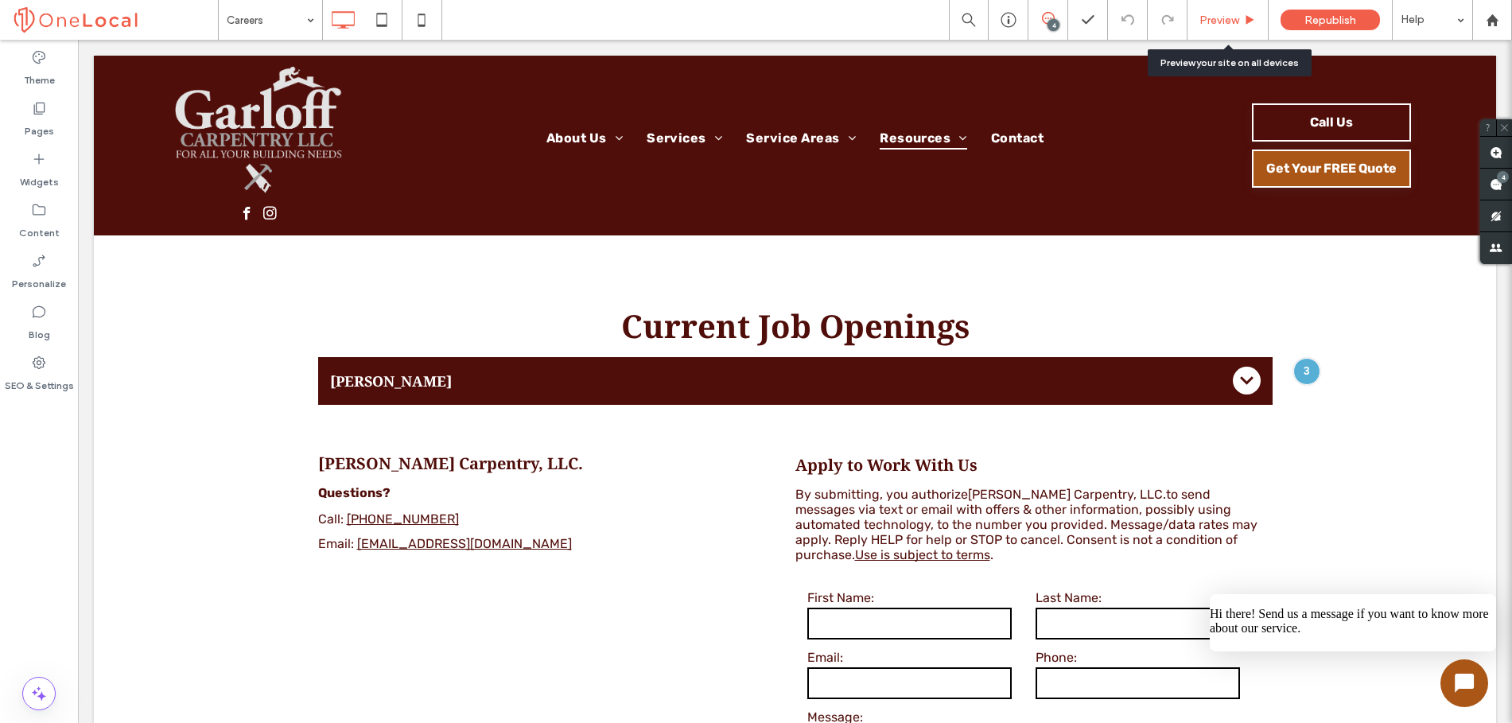
click at [1220, 21] on span "Preview" at bounding box center [1219, 21] width 40 height 14
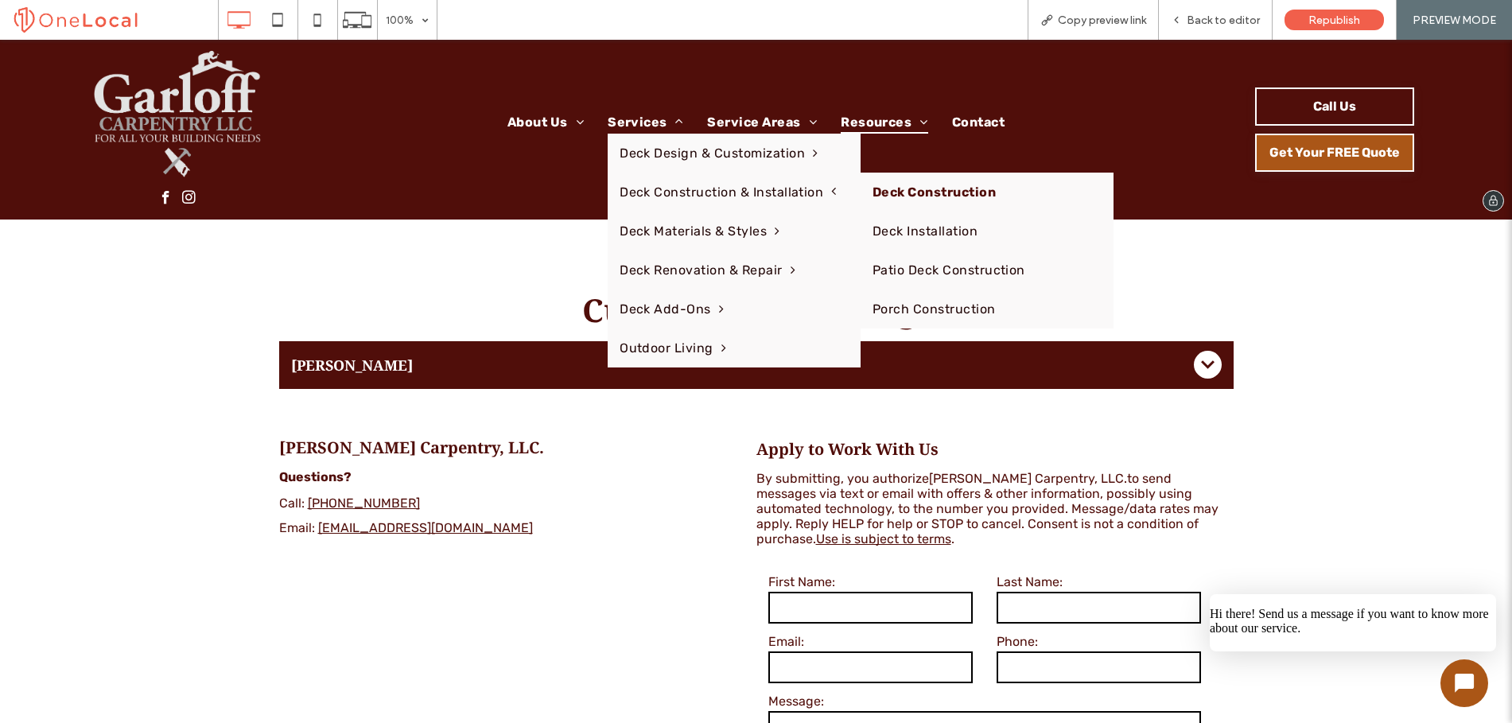
click at [898, 192] on link "Deck Construction" at bounding box center [986, 192] width 253 height 39
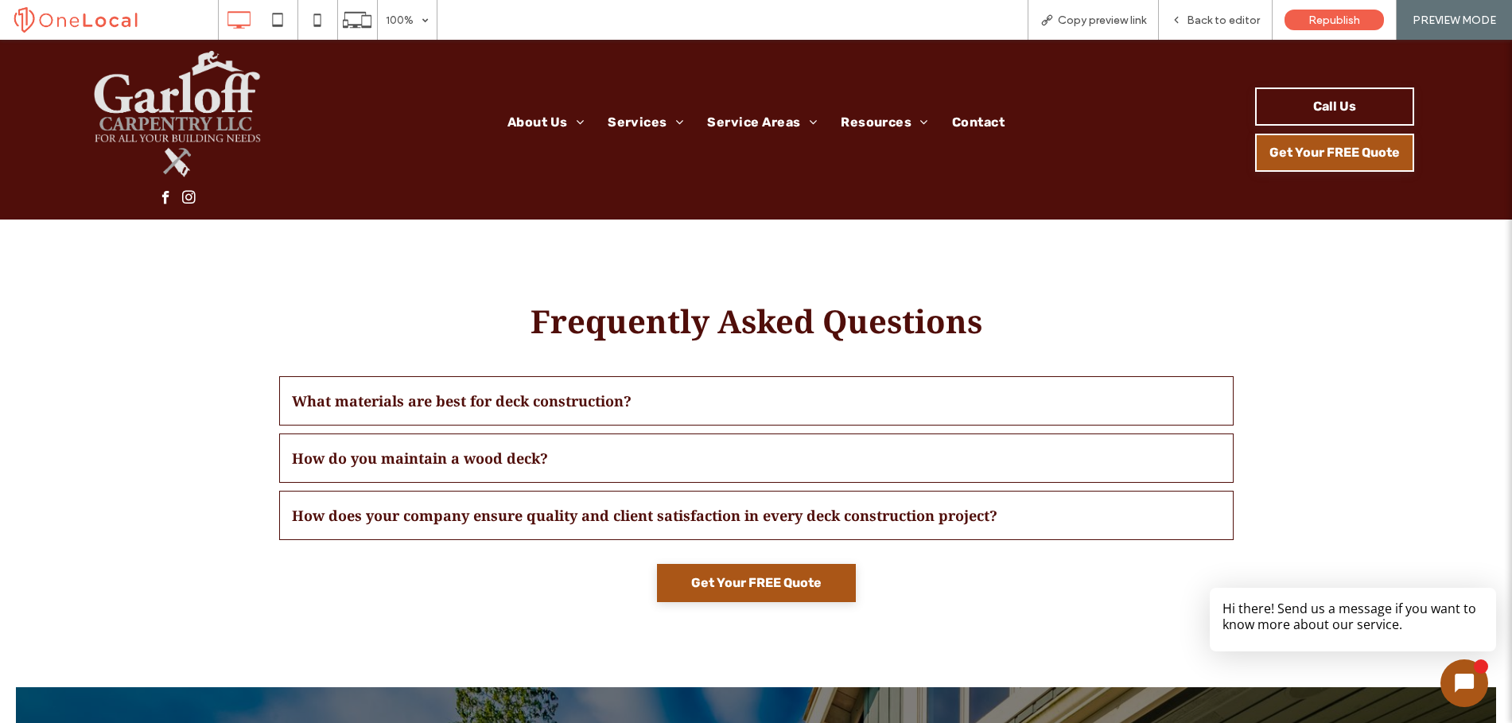
scroll to position [2385, 0]
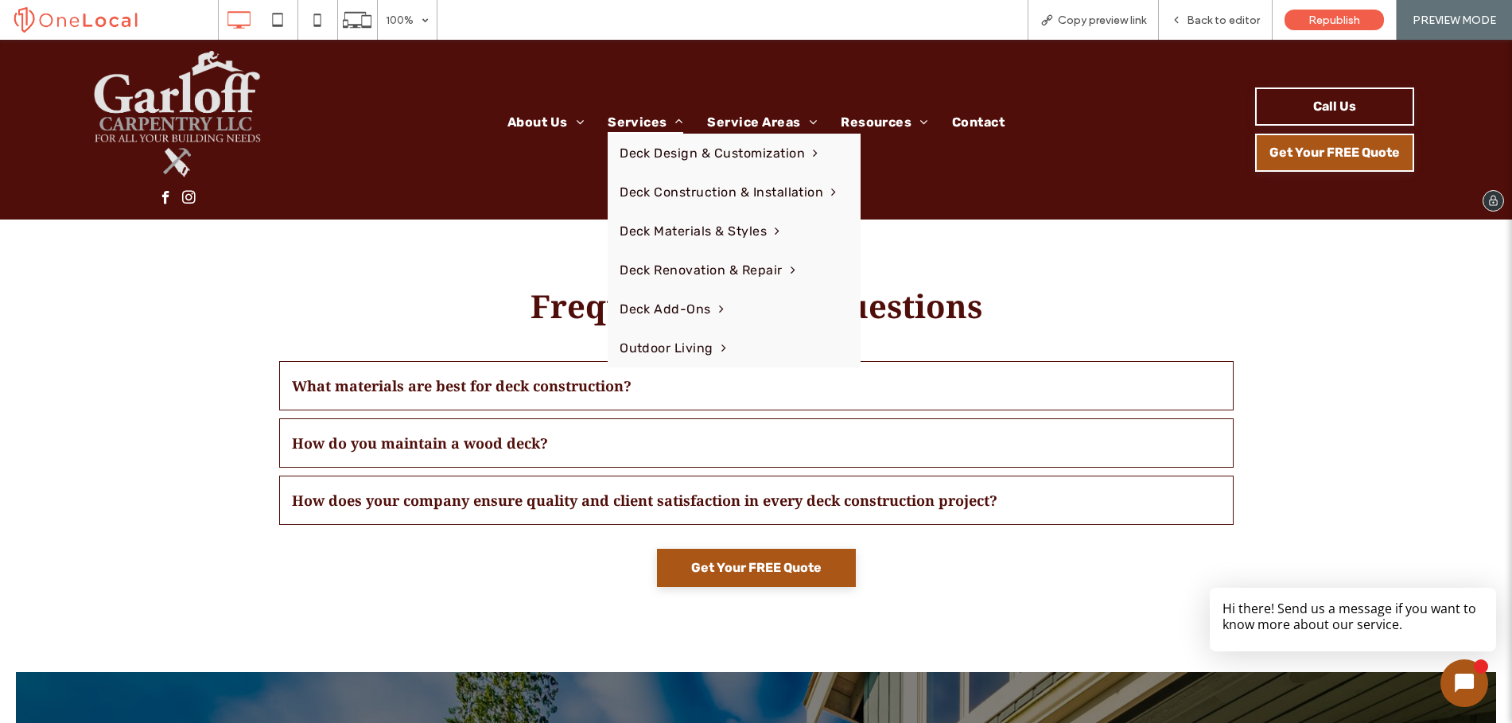
click at [661, 127] on li "Services Deck Design & Customization Deck Design Custom Decks Custom Deck Raili…" at bounding box center [645, 122] width 99 height 23
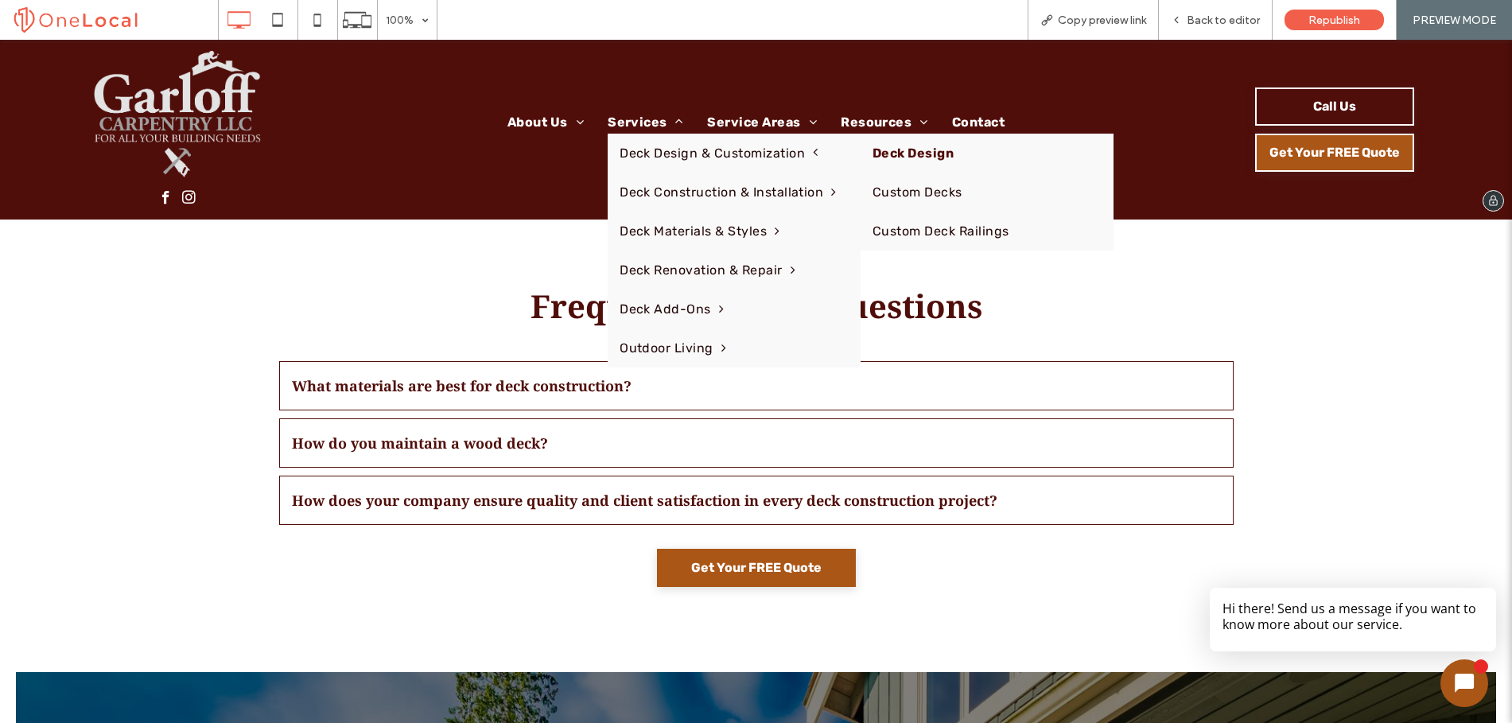
click at [891, 159] on link "Deck Design" at bounding box center [986, 153] width 253 height 39
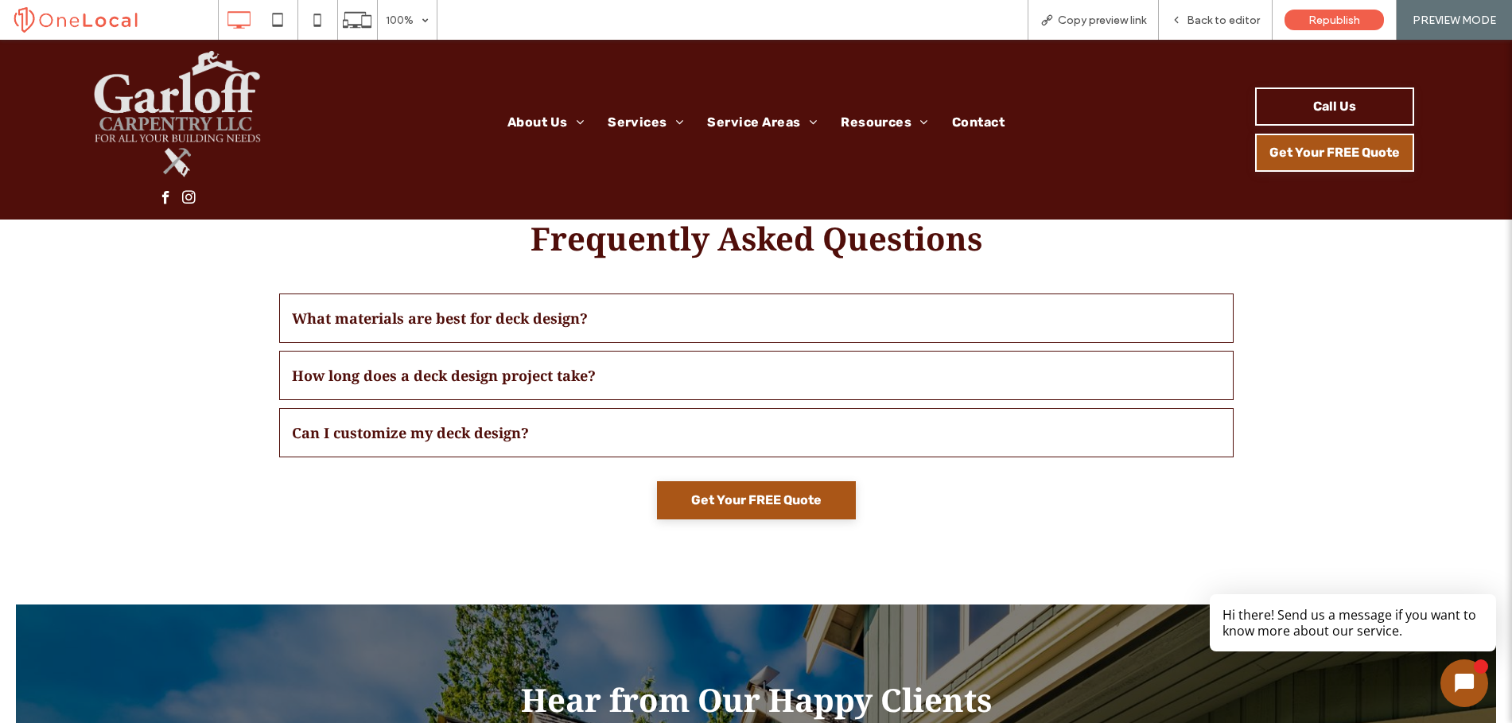
scroll to position [2419, 0]
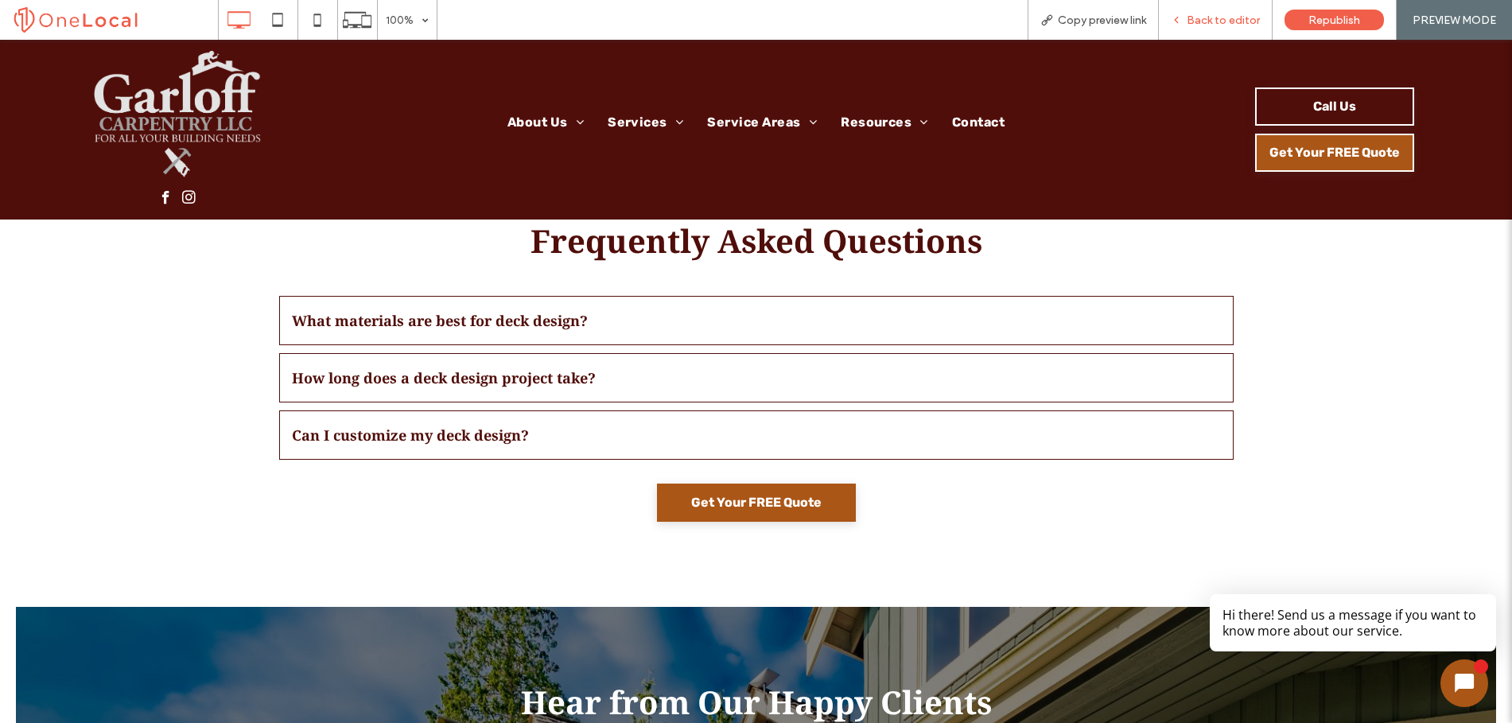
click at [1233, 22] on span "Back to editor" at bounding box center [1223, 21] width 73 height 14
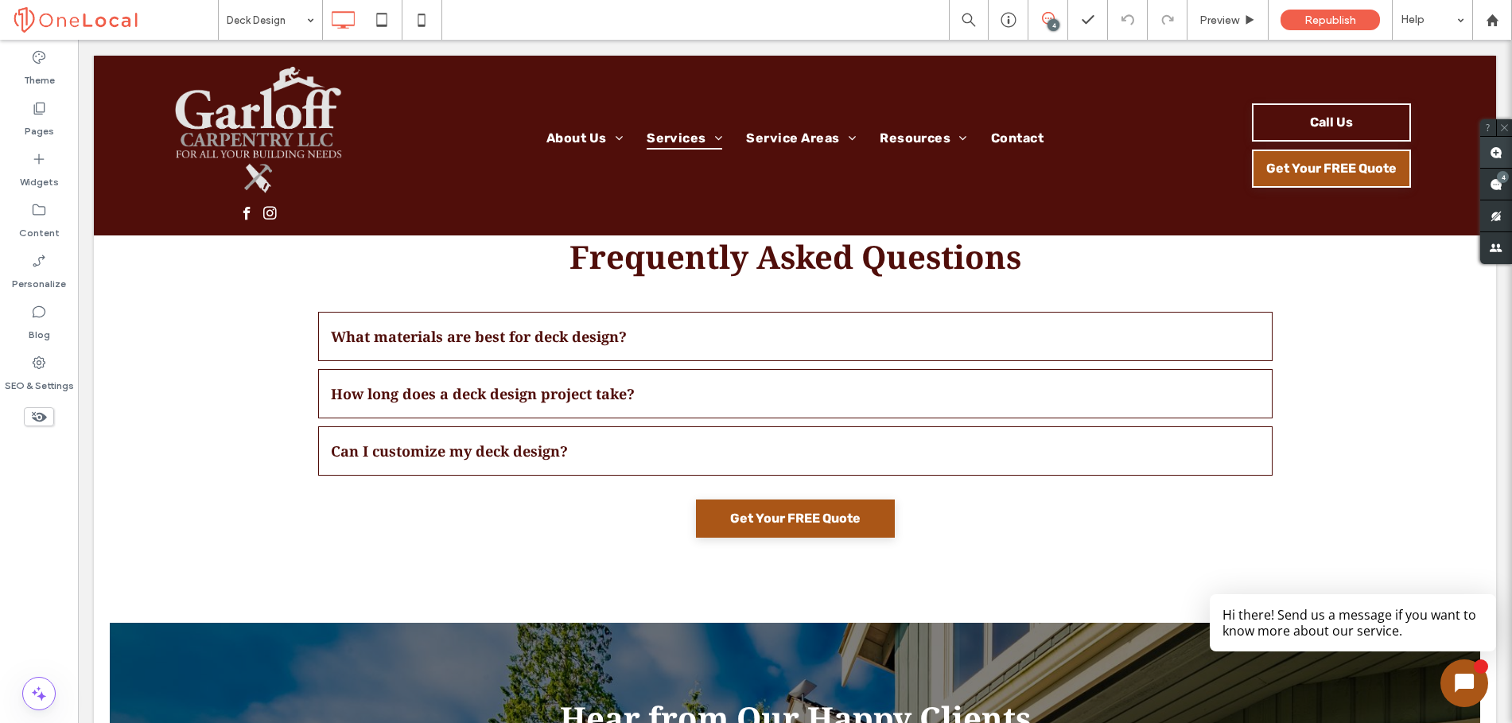
click at [1501, 152] on use at bounding box center [1495, 152] width 13 height 13
click at [1035, 328] on h3 "What materials are best for deck design?" at bounding box center [781, 336] width 901 height 19
click at [1149, 276] on icon "button" at bounding box center [1154, 275] width 13 height 13
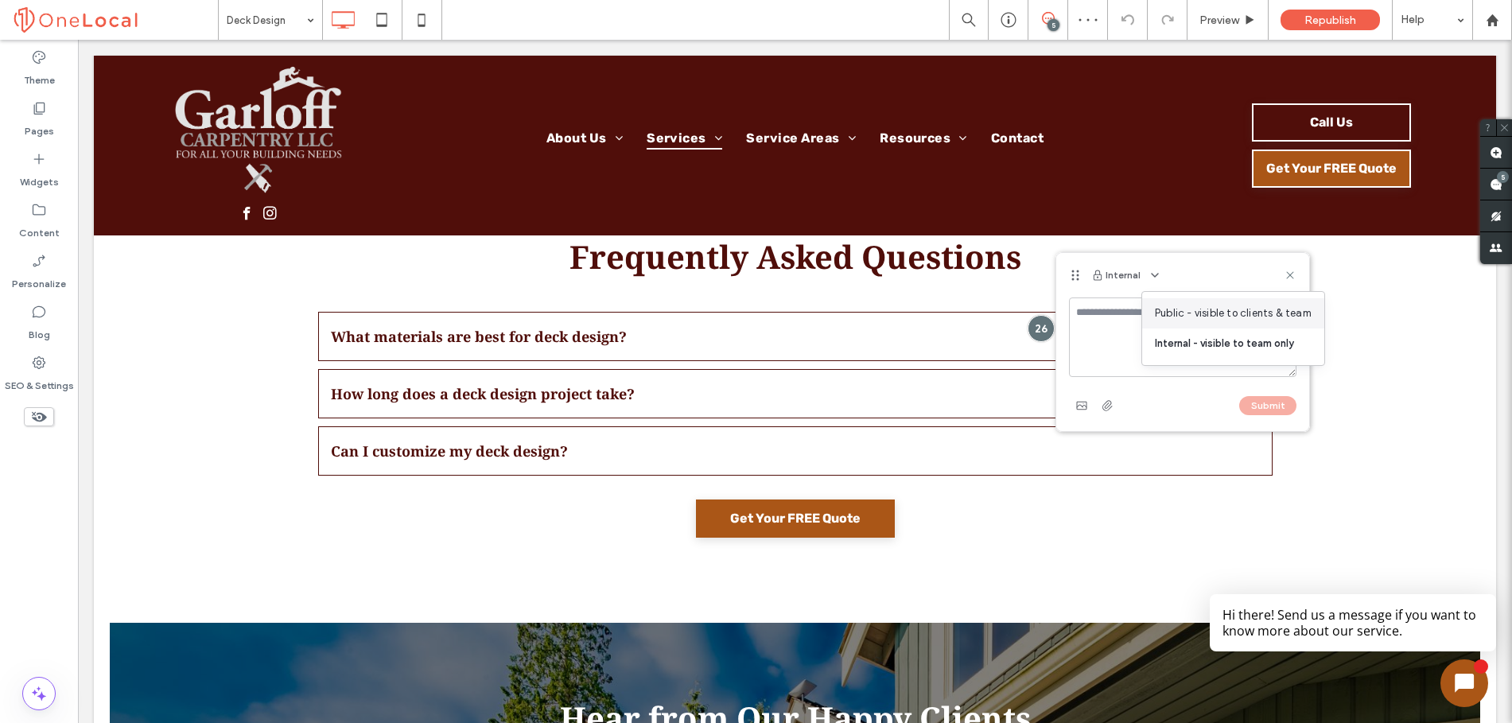
click at [1167, 302] on div "Public - visible to clients & team" at bounding box center [1233, 313] width 182 height 30
click at [1130, 309] on textarea at bounding box center [1182, 337] width 227 height 80
paste textarea "**********"
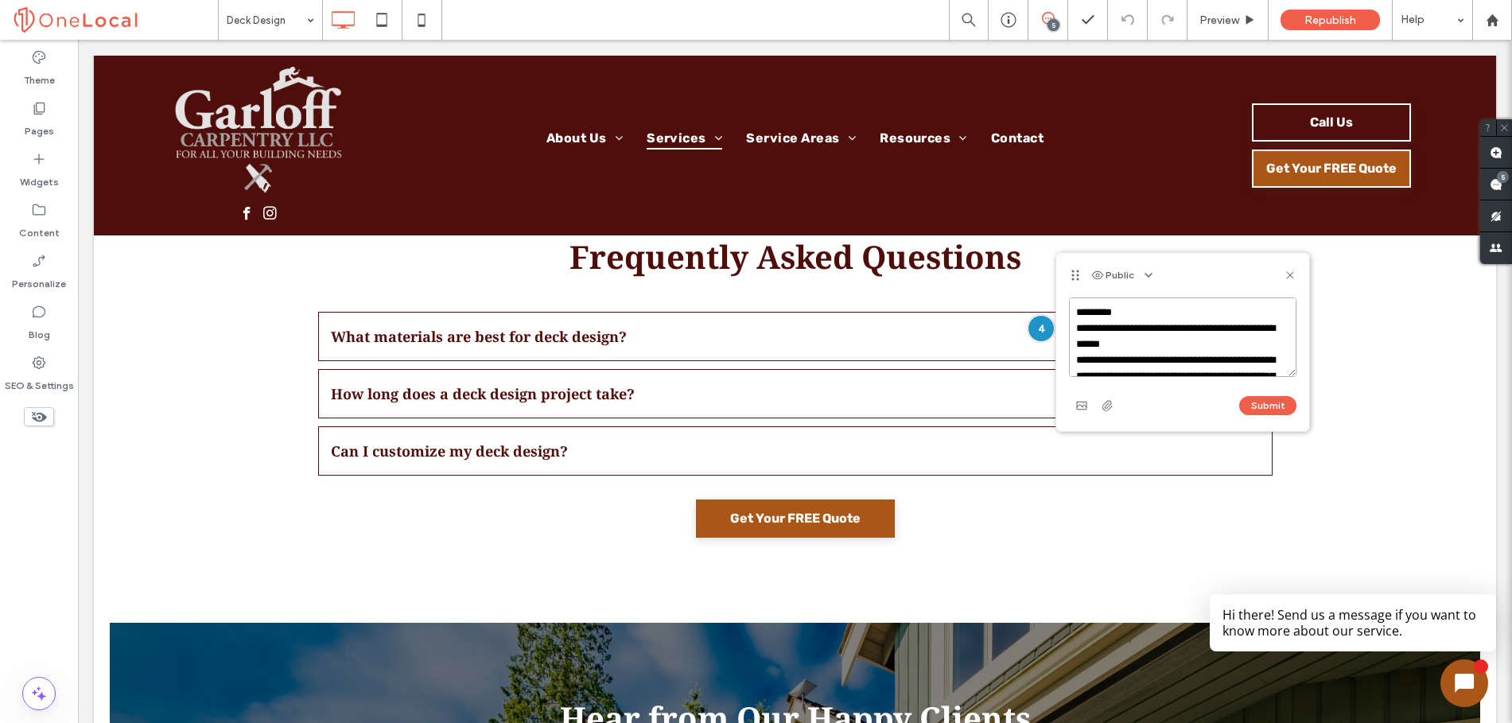
click at [1124, 315] on textarea at bounding box center [1182, 337] width 227 height 80
type textarea "**********"
click at [1286, 273] on use at bounding box center [1289, 274] width 7 height 7
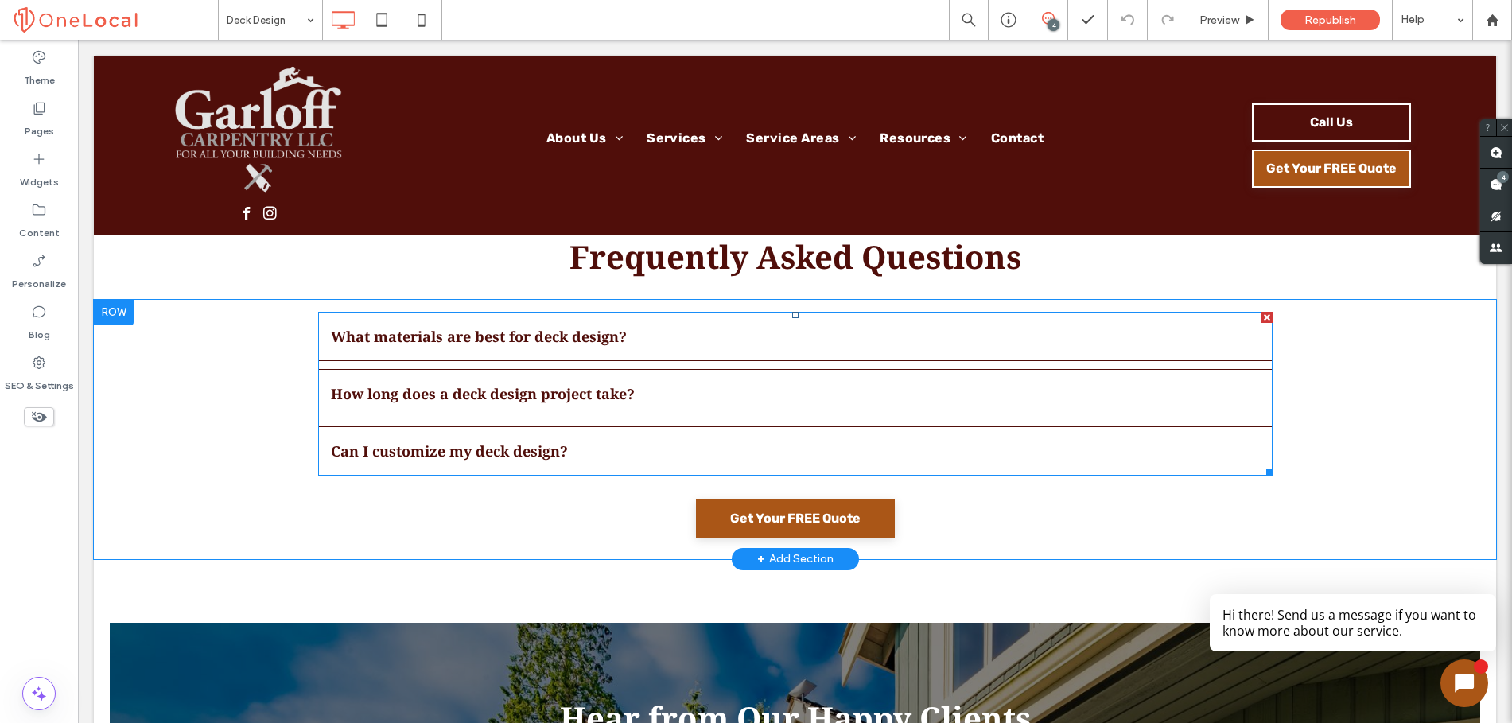
scroll to position [2393, 0]
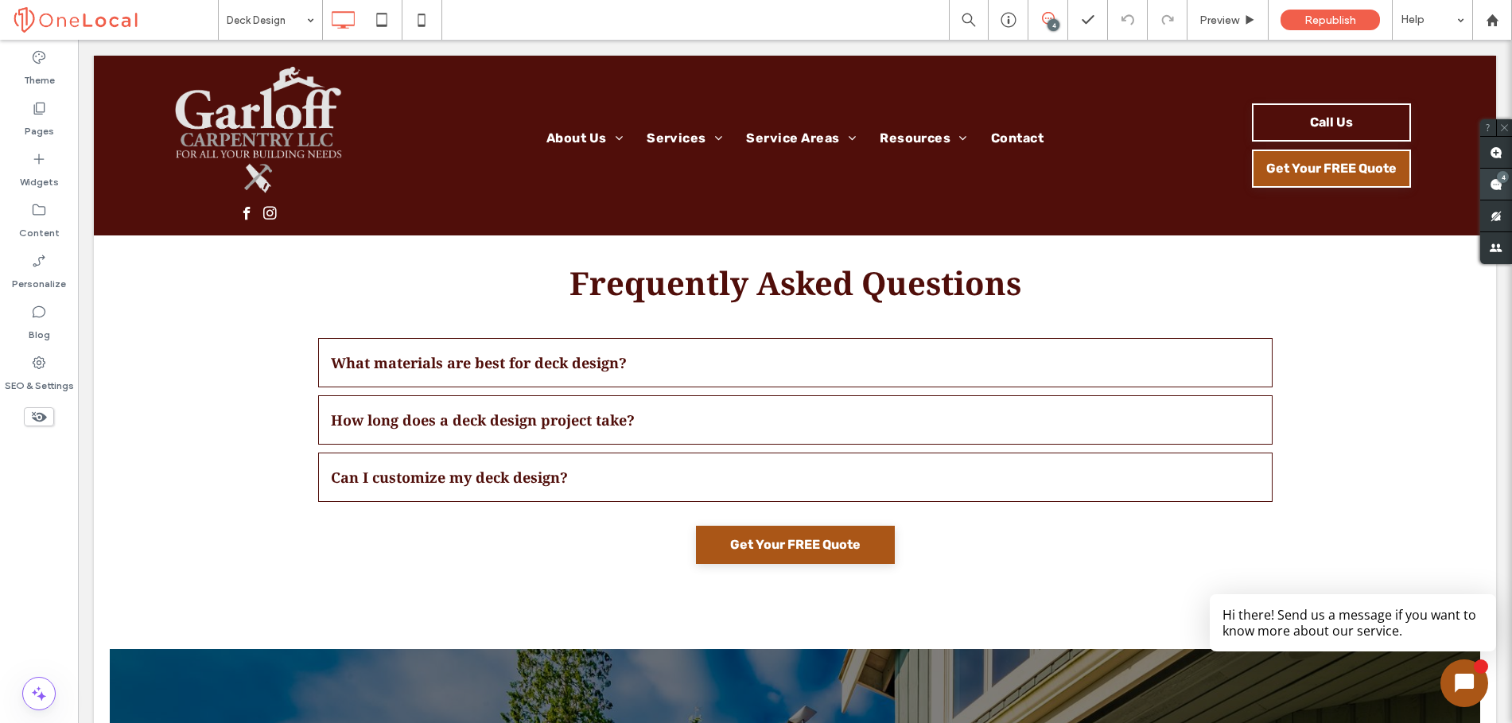
click at [1495, 188] on use at bounding box center [1495, 184] width 13 height 13
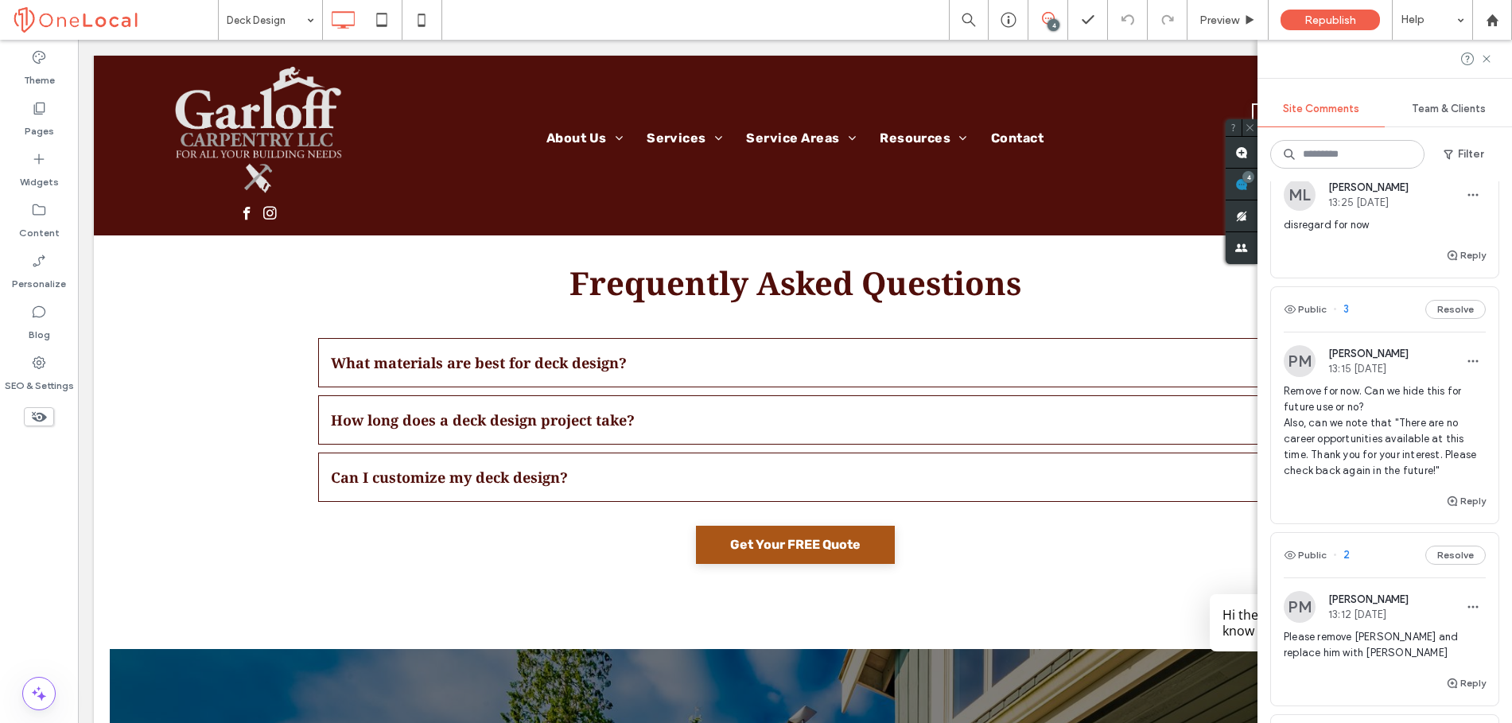
scroll to position [284, 0]
